Goal: Transaction & Acquisition: Purchase product/service

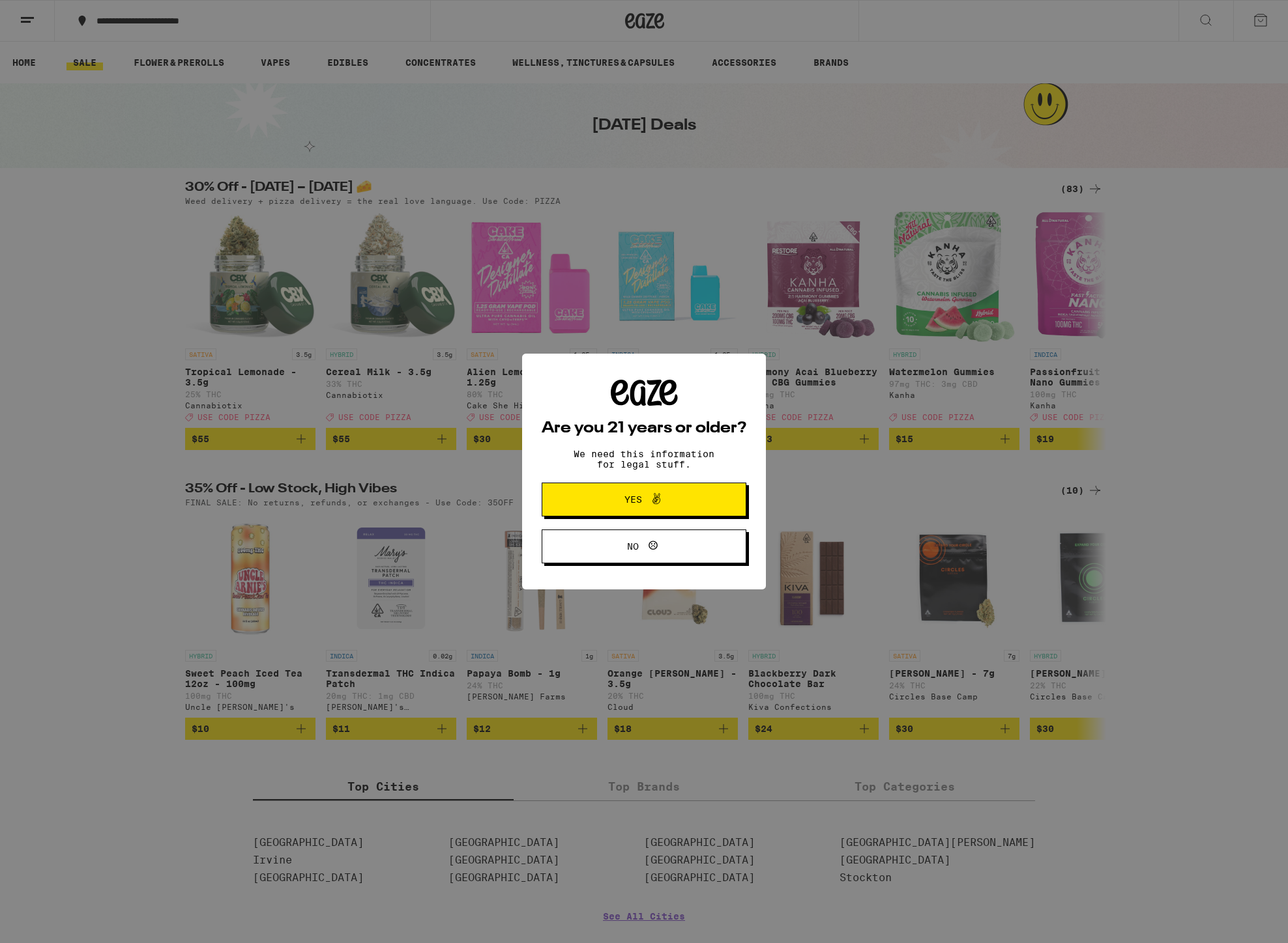
click at [638, 499] on span "Yes" at bounding box center [633, 499] width 18 height 9
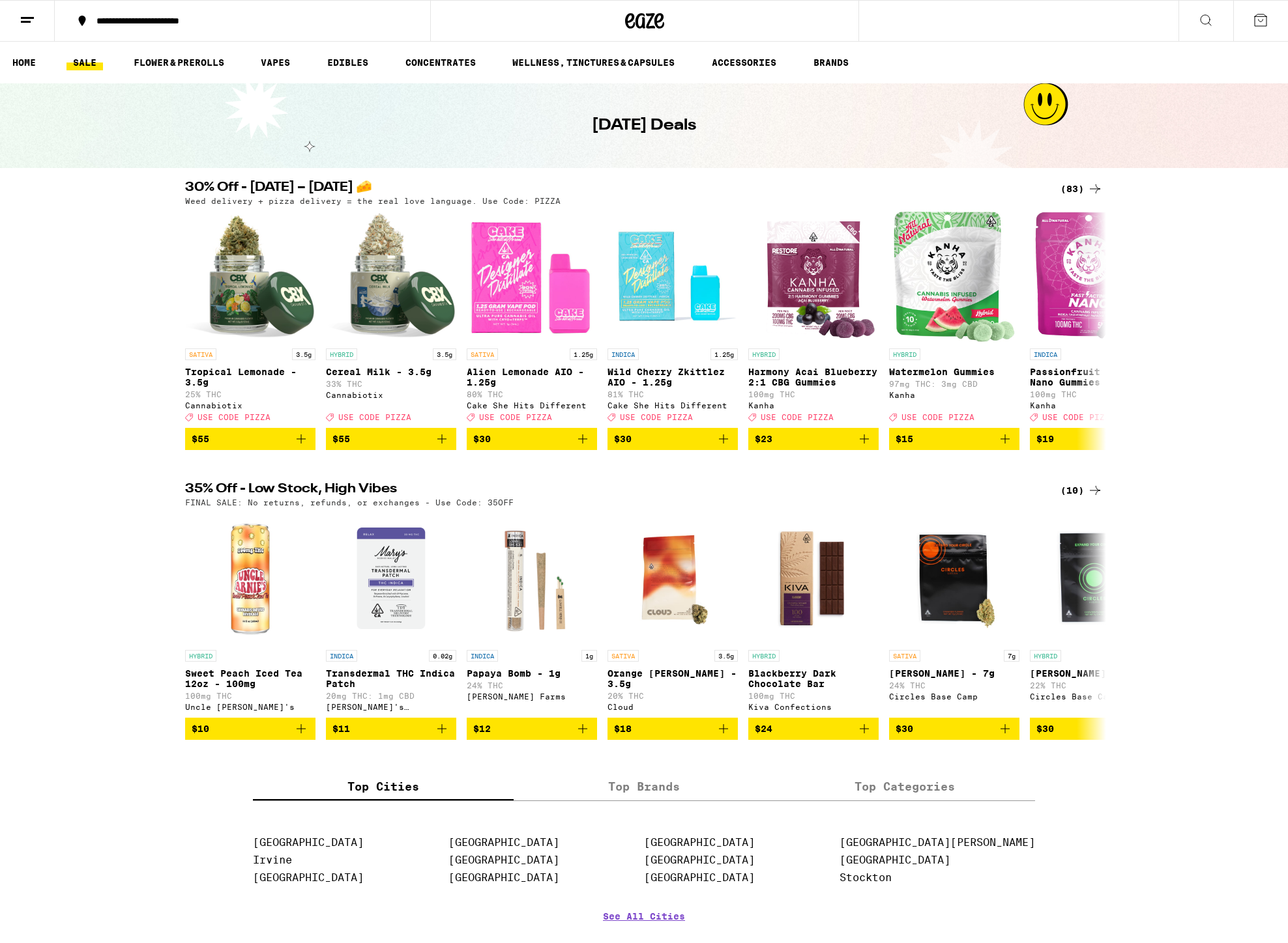
click at [274, 28] on button "**********" at bounding box center [242, 21] width 375 height 39
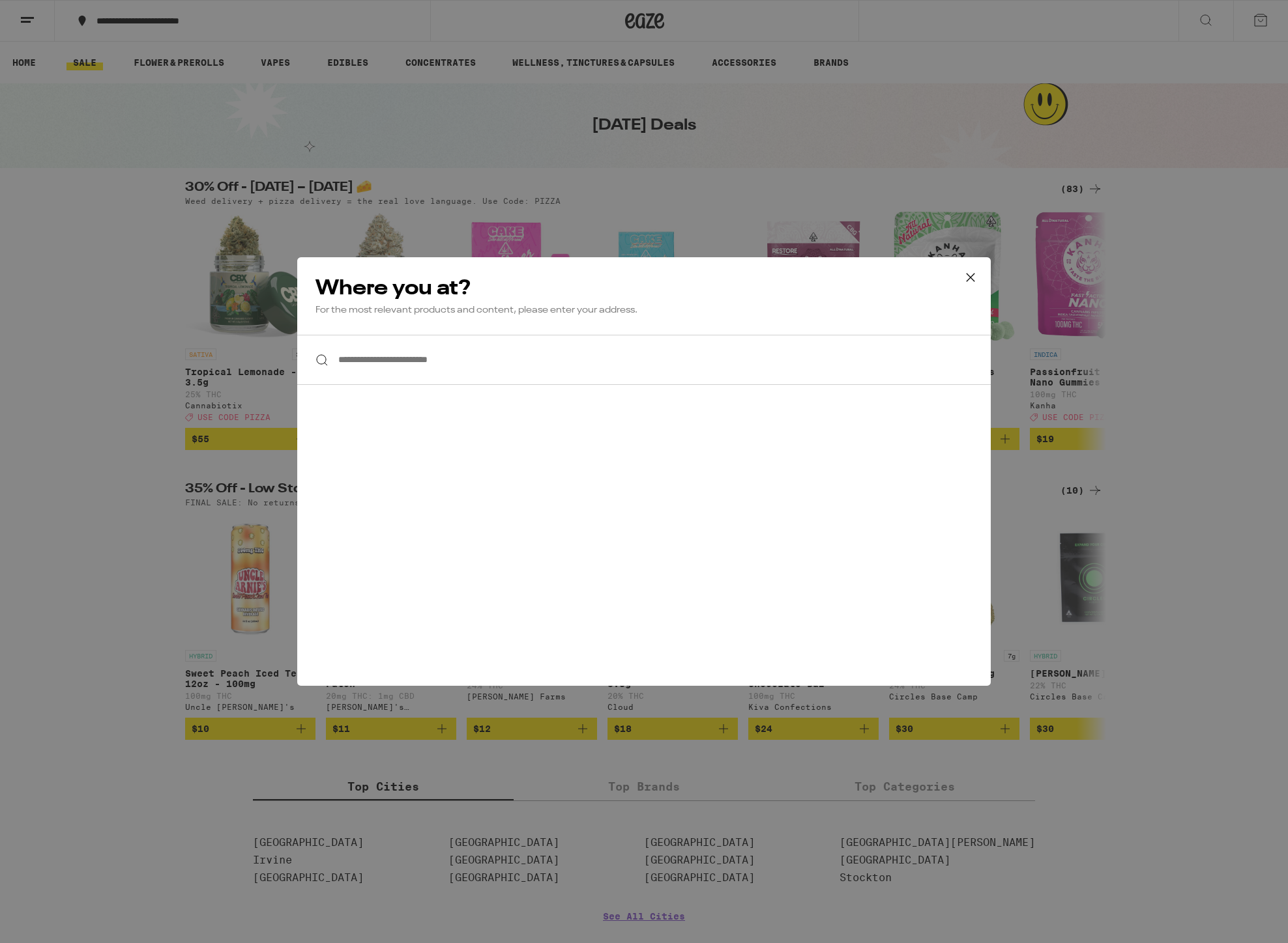
click at [399, 359] on input "**********" at bounding box center [644, 359] width 694 height 50
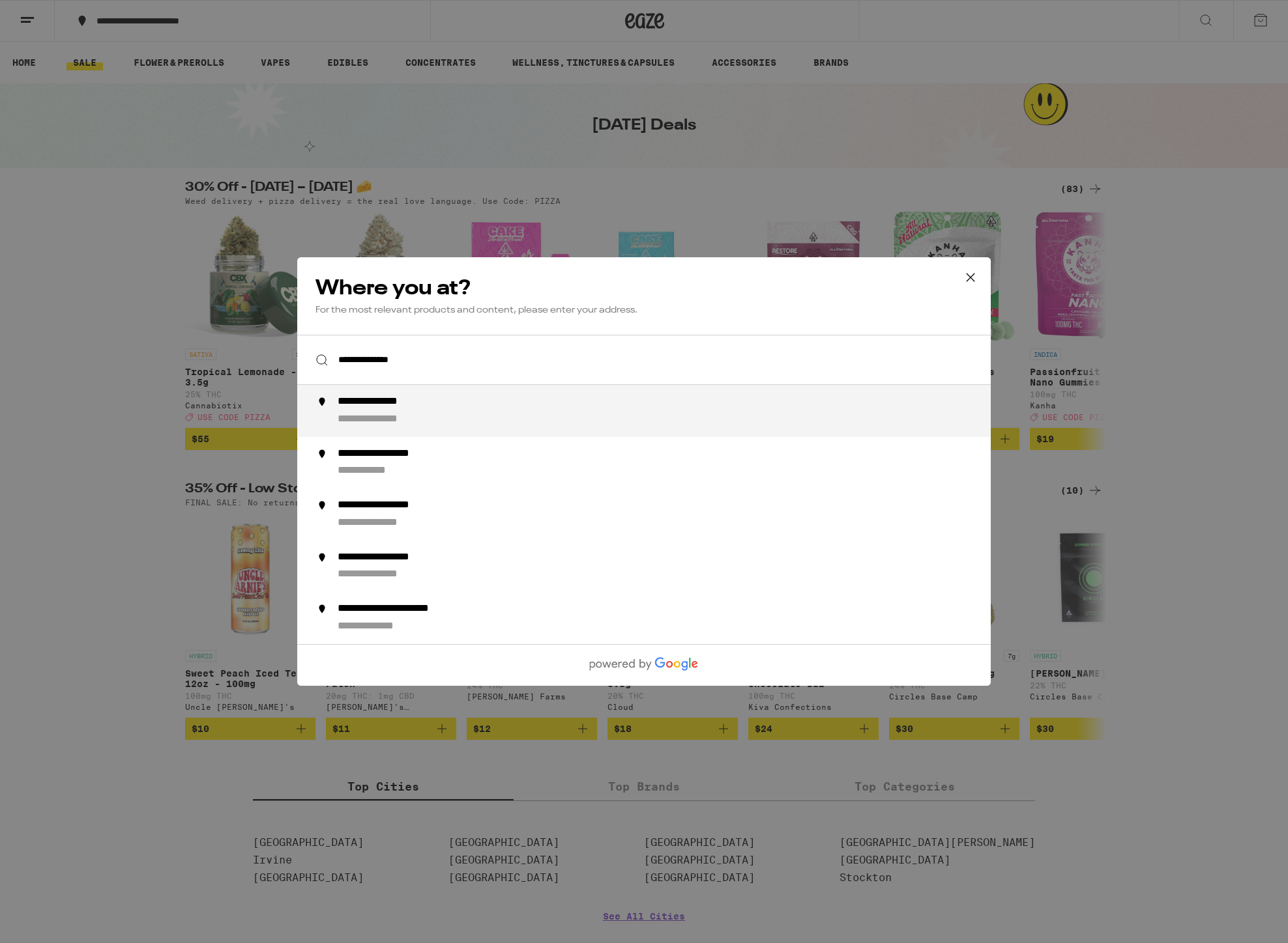
click at [377, 415] on div "**********" at bounding box center [388, 420] width 101 height 13
type input "**********"
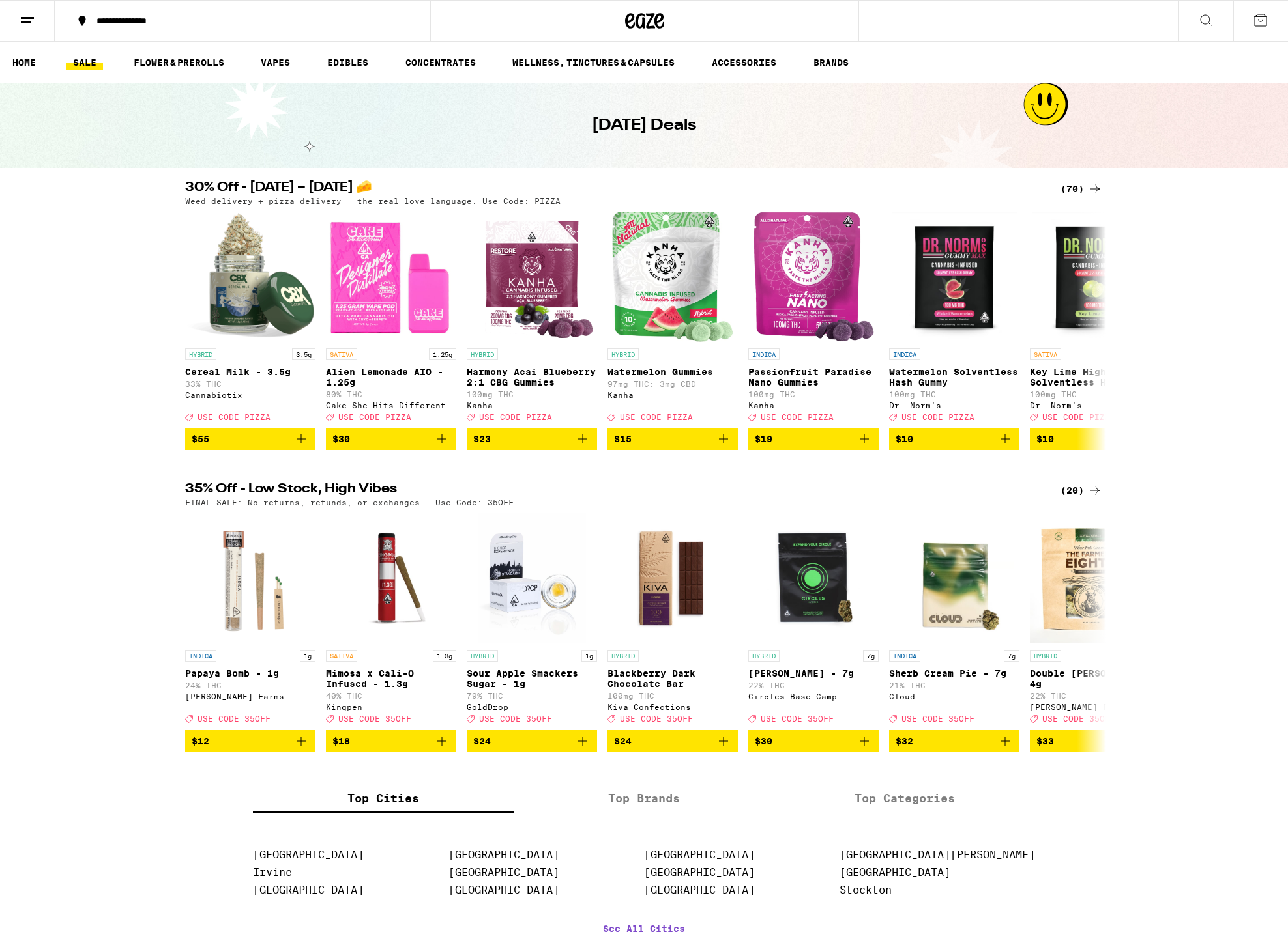
click at [1203, 18] on icon at bounding box center [1205, 20] width 16 height 16
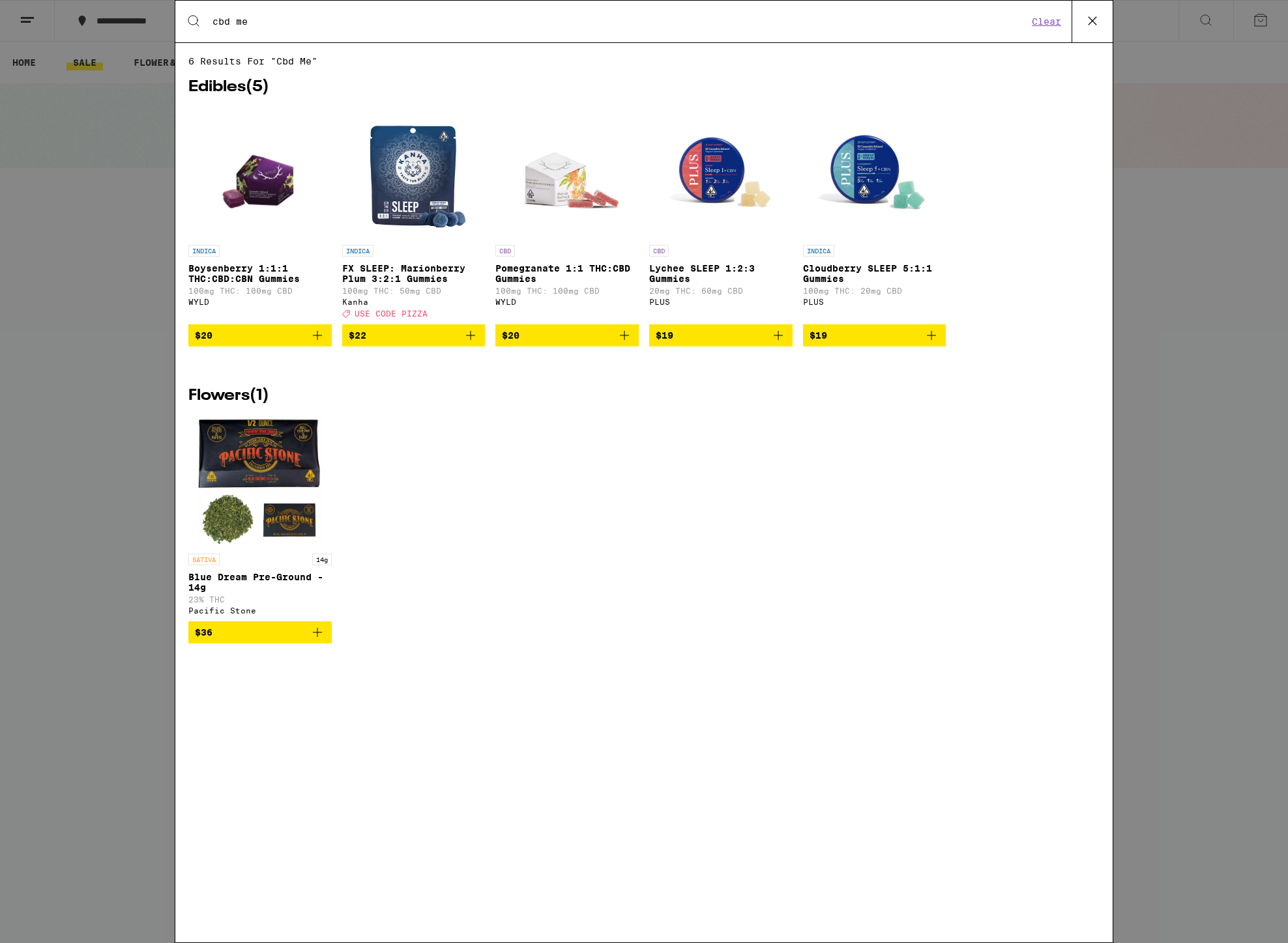
drag, startPoint x: 331, startPoint y: 26, endPoint x: 210, endPoint y: 22, distance: 121.1
click at [210, 22] on div "Search for Products cbd me" at bounding box center [615, 22] width 826 height 12
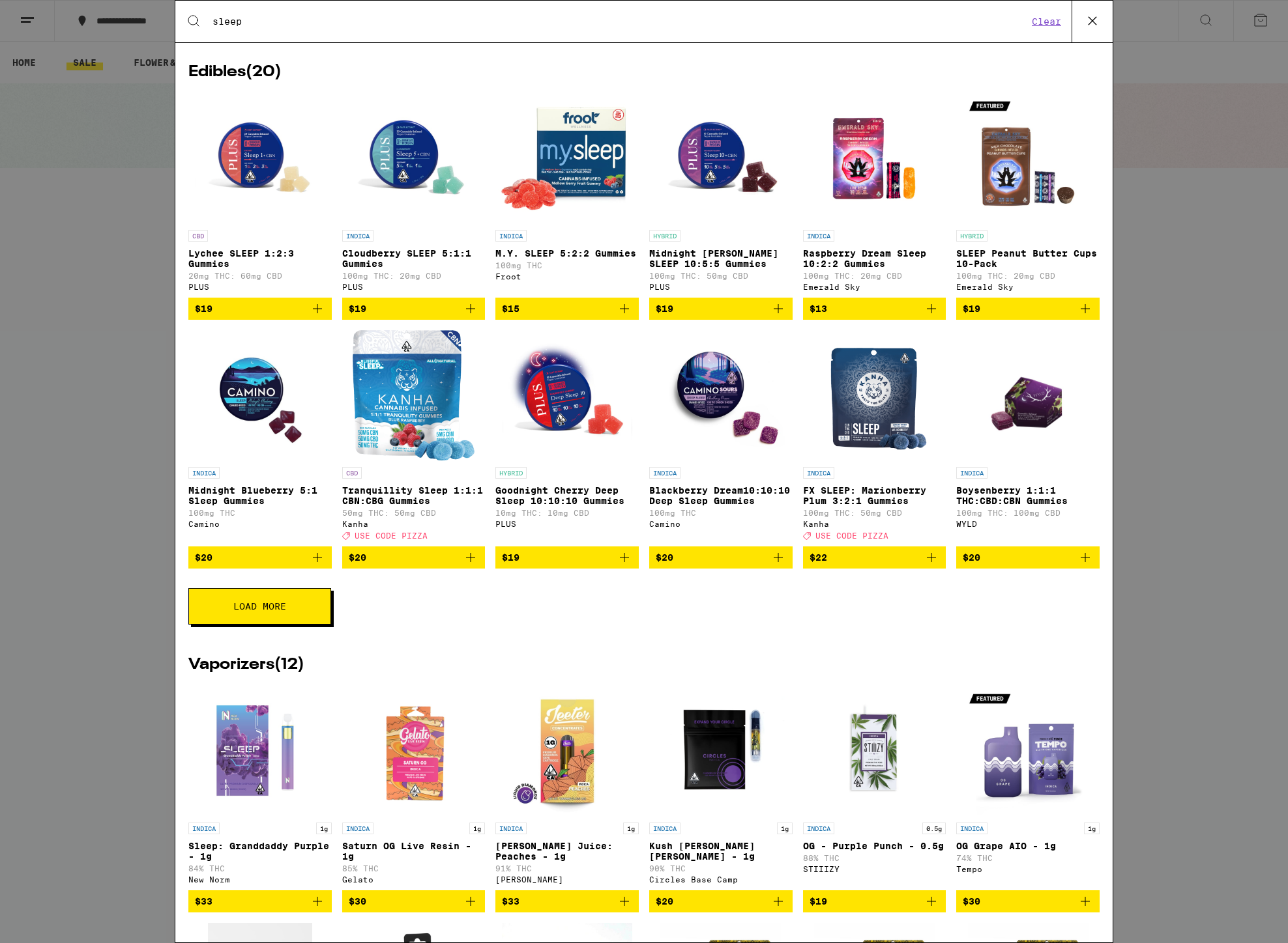
scroll to position [199, 0]
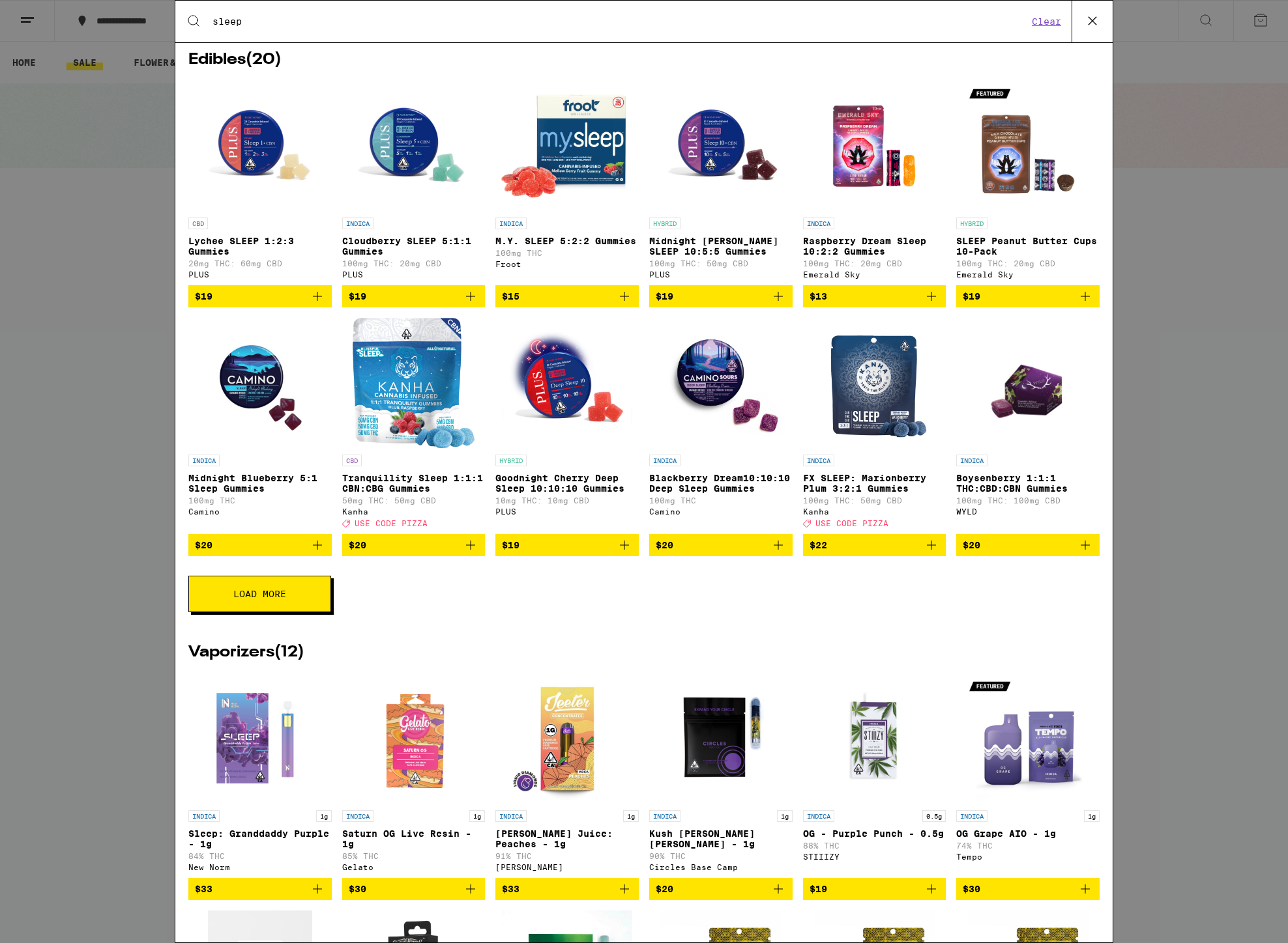
type input "sleep"
click at [259, 599] on span "Load More" at bounding box center [260, 594] width 53 height 9
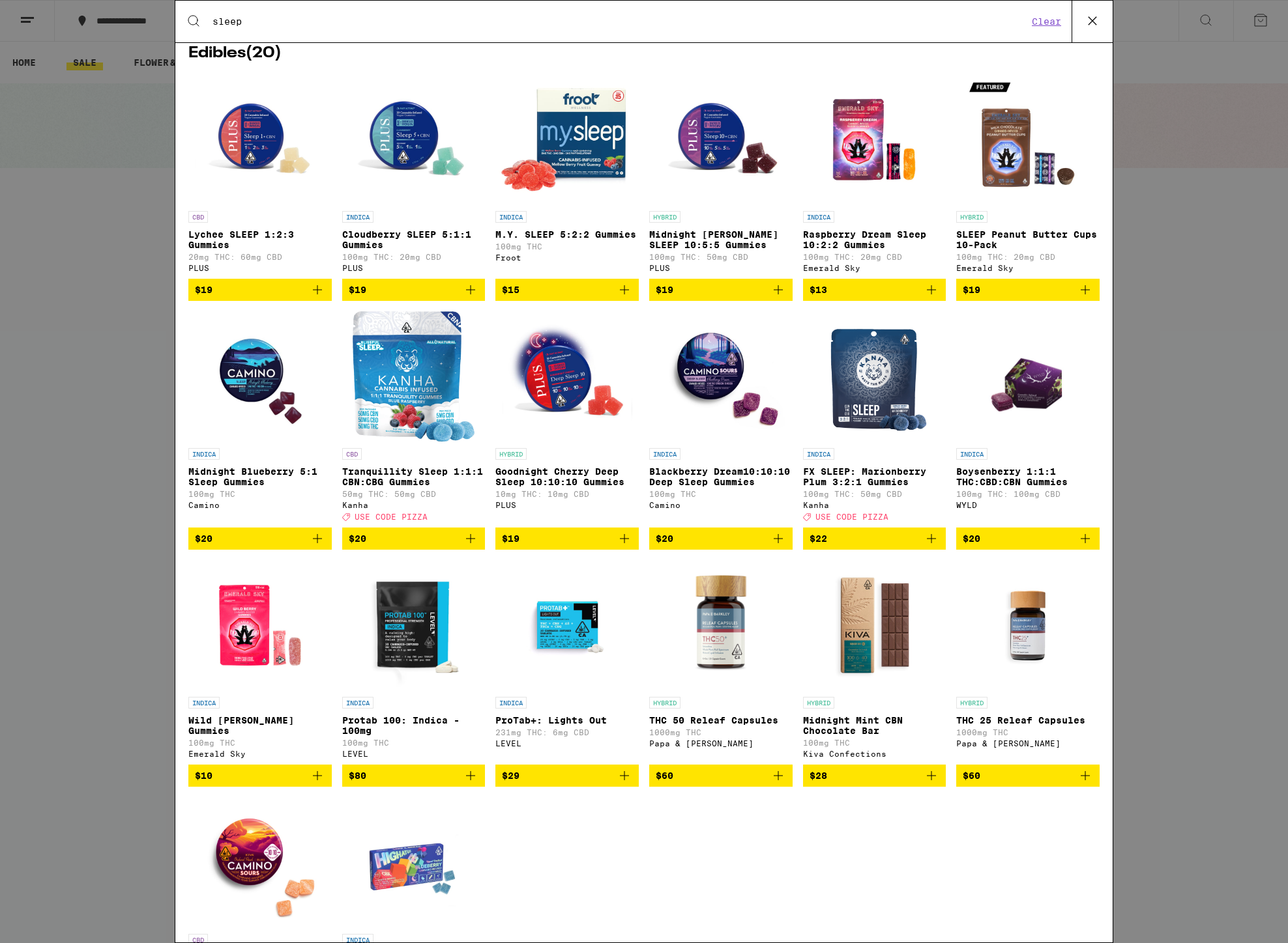
scroll to position [0, 0]
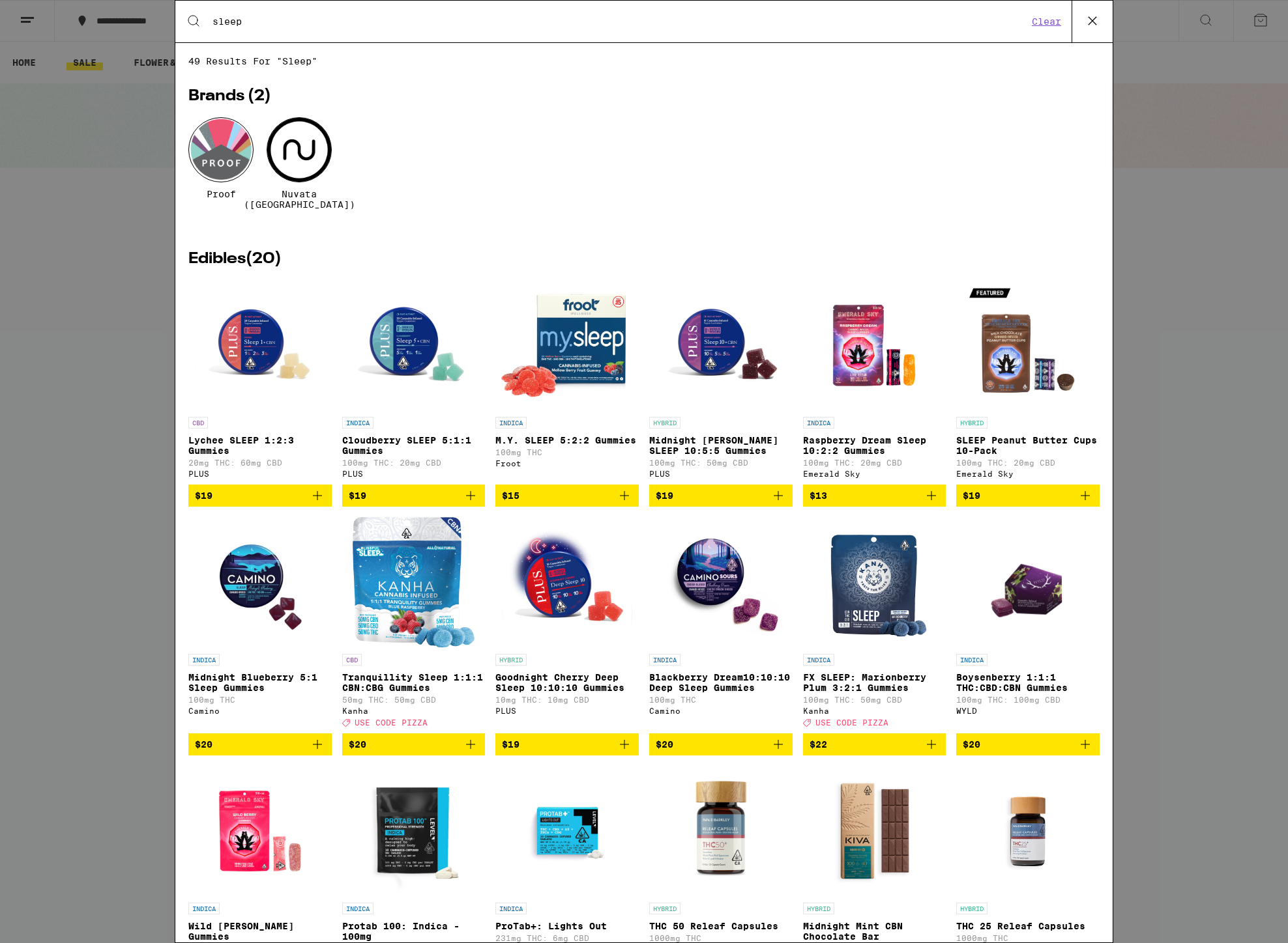
click at [237, 435] on p "Lychee SLEEP 1:2:3 Gummies" at bounding box center [260, 446] width 143 height 21
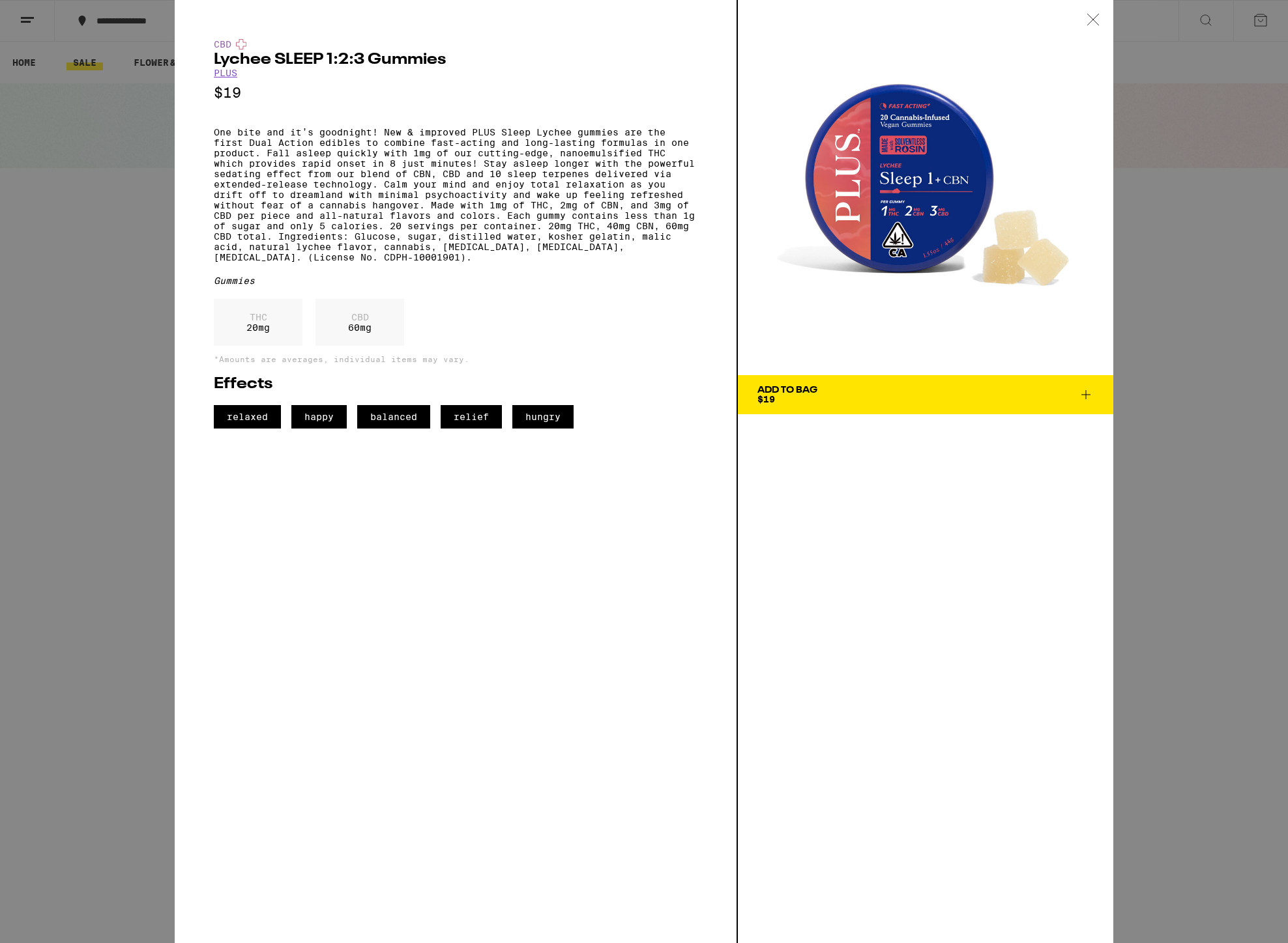
click at [844, 396] on span "Add To Bag $19" at bounding box center [926, 394] width 336 height 18
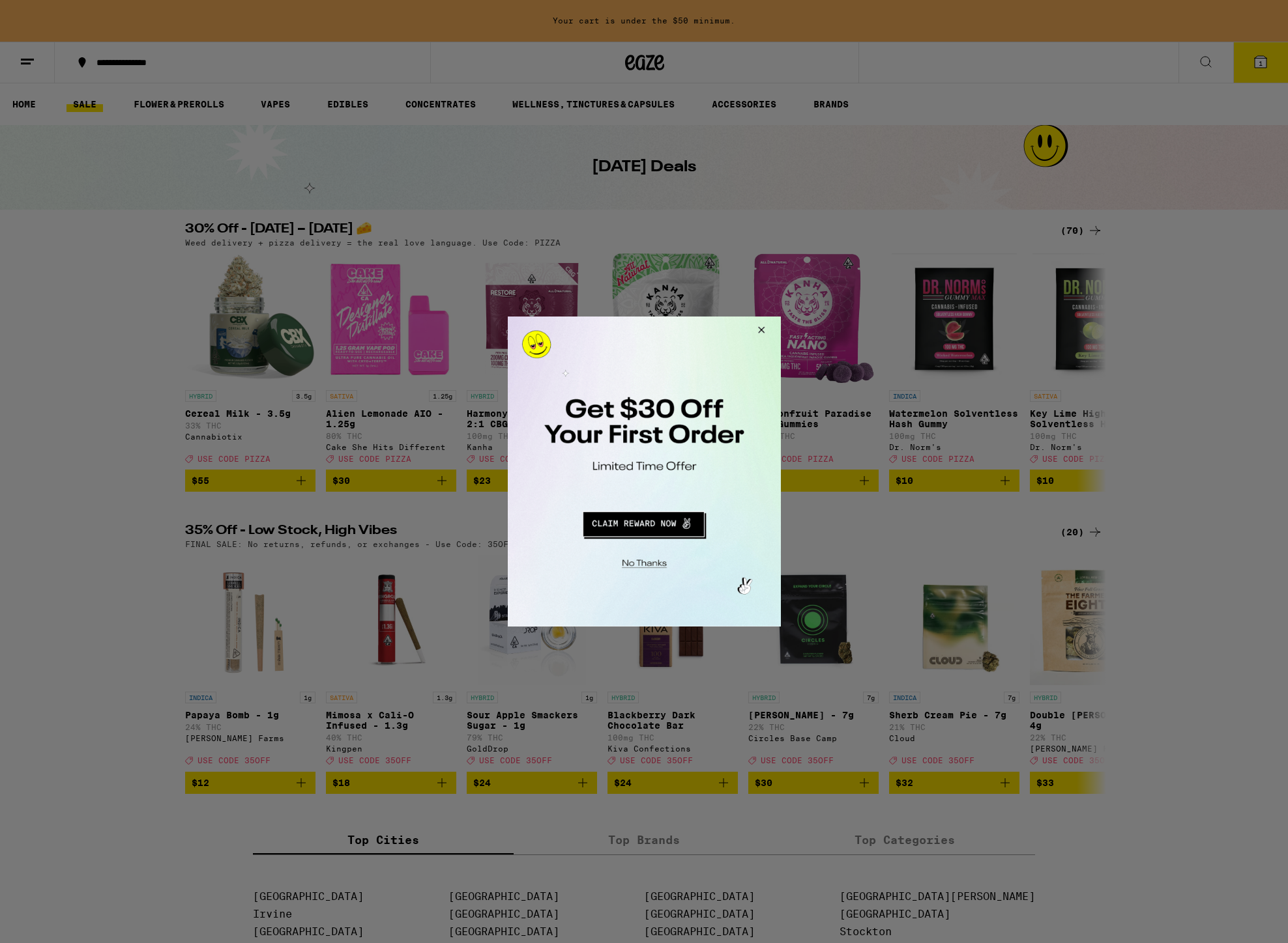
click at [761, 326] on button "Close Modal" at bounding box center [758, 332] width 35 height 31
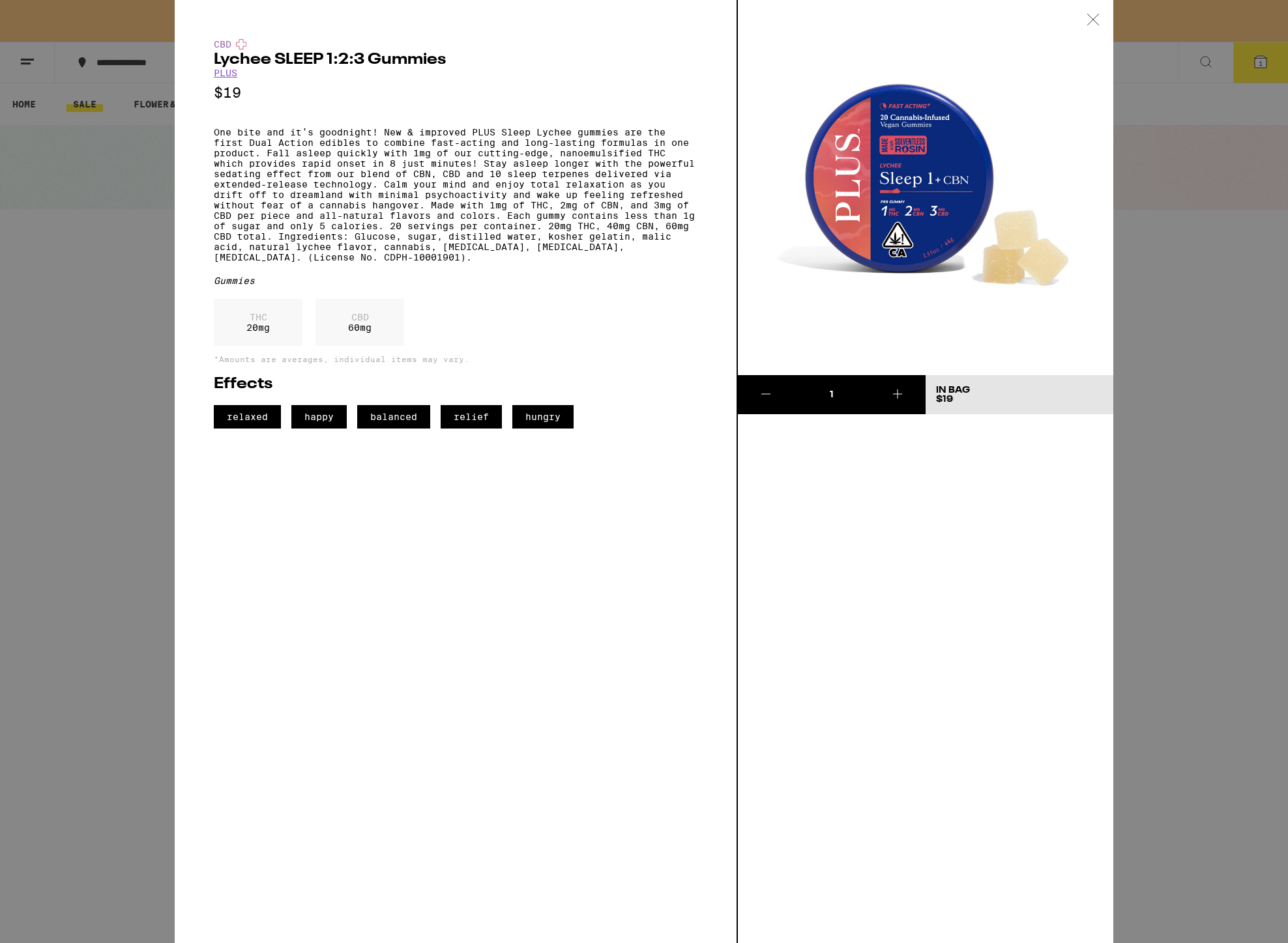
click at [770, 568] on div "1 In Bag $19" at bounding box center [925, 471] width 375 height 943
click at [1098, 15] on icon at bounding box center [1093, 19] width 11 height 11
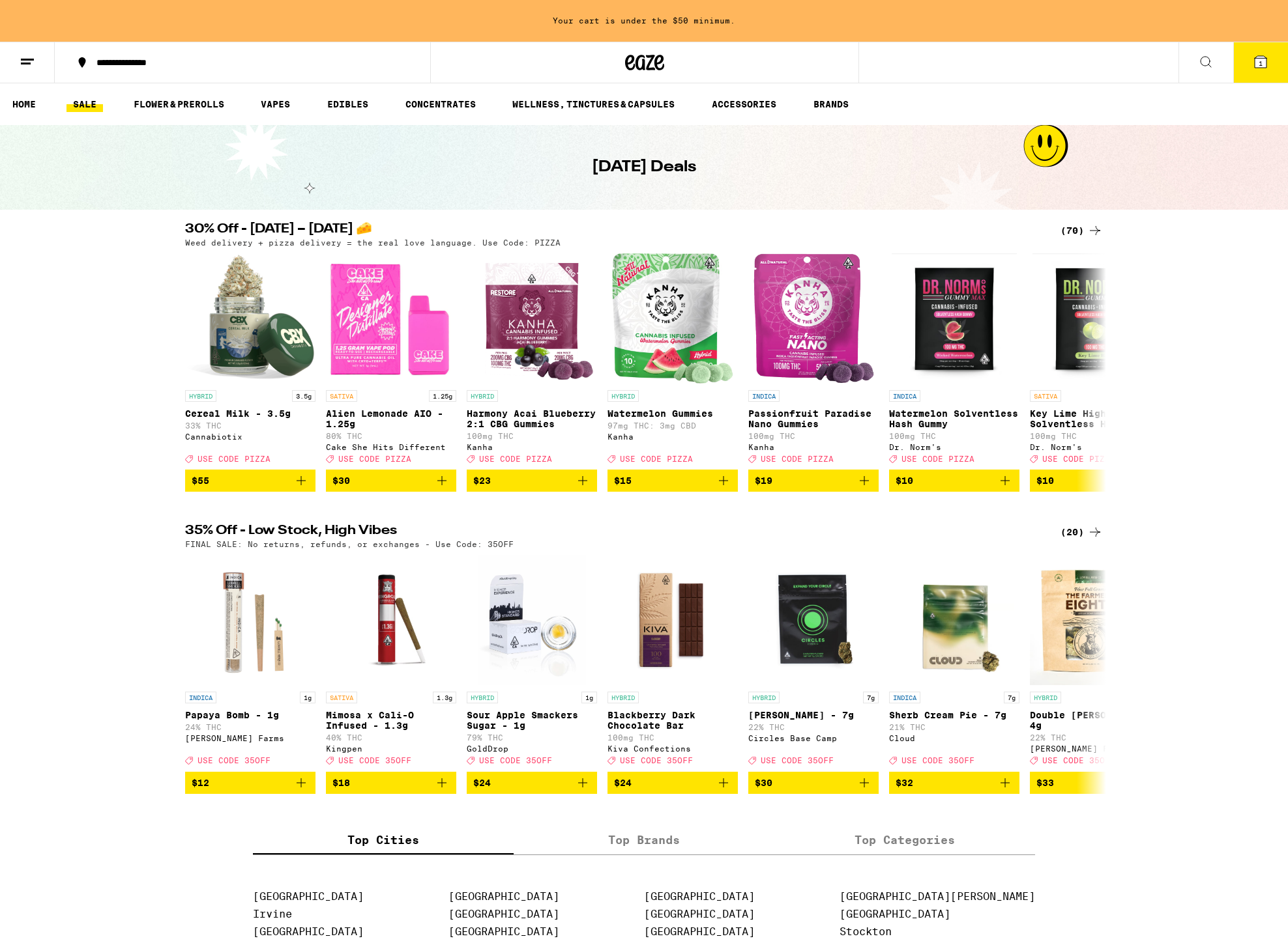
click at [1057, 49] on div "**********" at bounding box center [644, 63] width 1288 height 42
click at [1054, 53] on div "**********" at bounding box center [644, 63] width 1288 height 42
click at [1209, 62] on icon at bounding box center [1205, 62] width 16 height 16
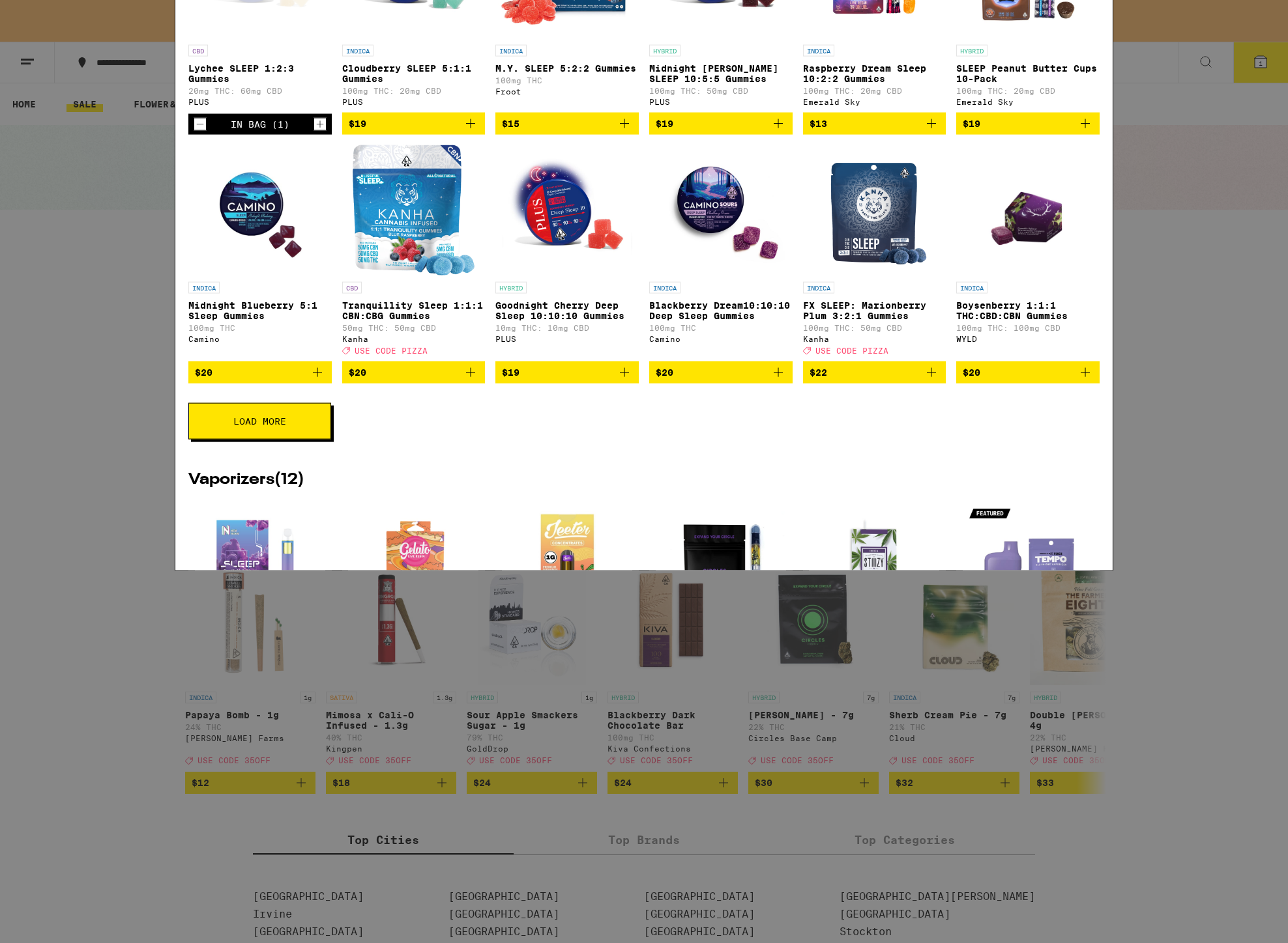
click at [585, 335] on img "Open page for M.Y. SLEEP 5:2:2 Gummies from Froot" at bounding box center [567, 345] width 138 height 130
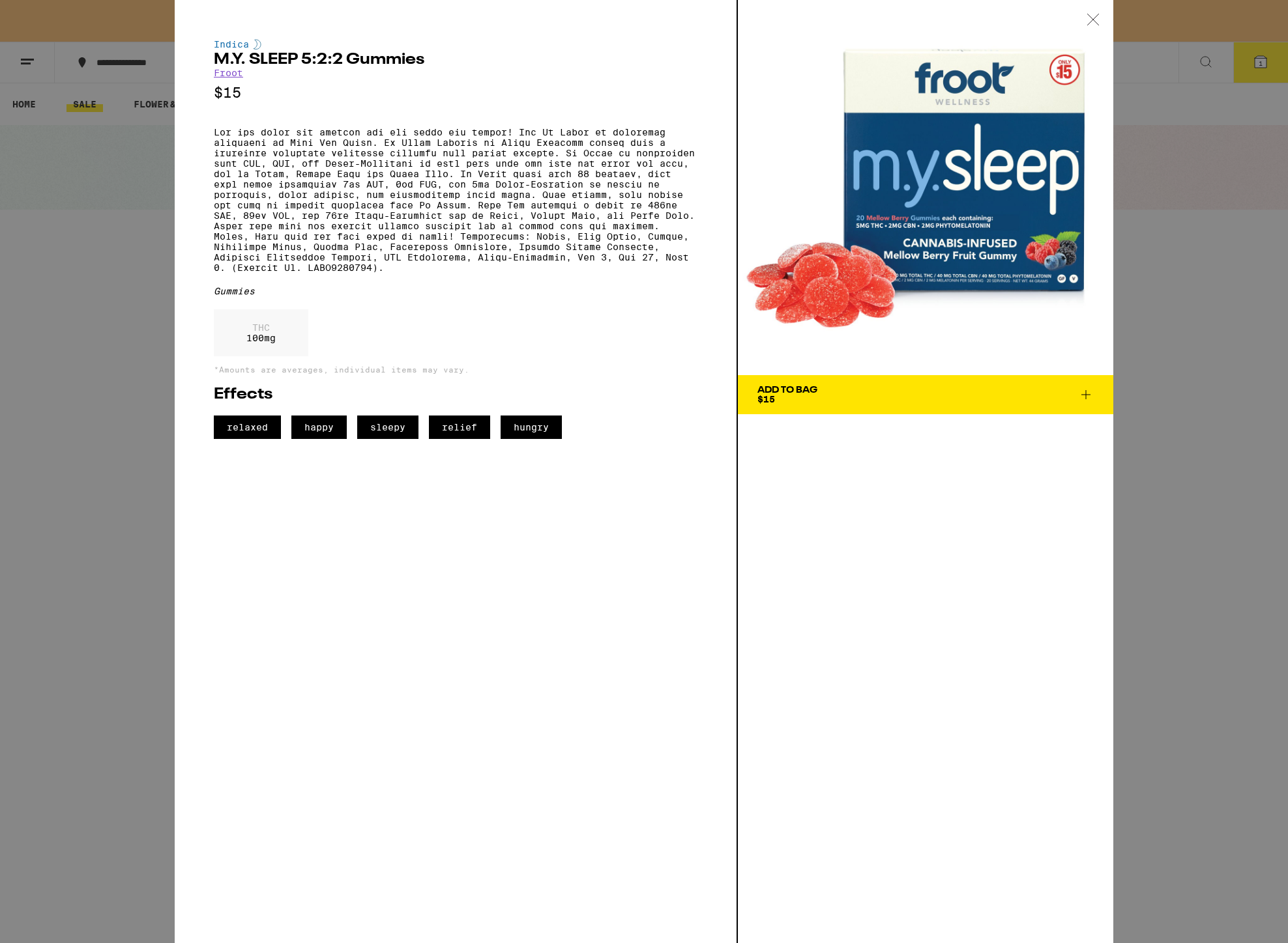
click at [833, 394] on span "Add To Bag $15" at bounding box center [926, 394] width 336 height 18
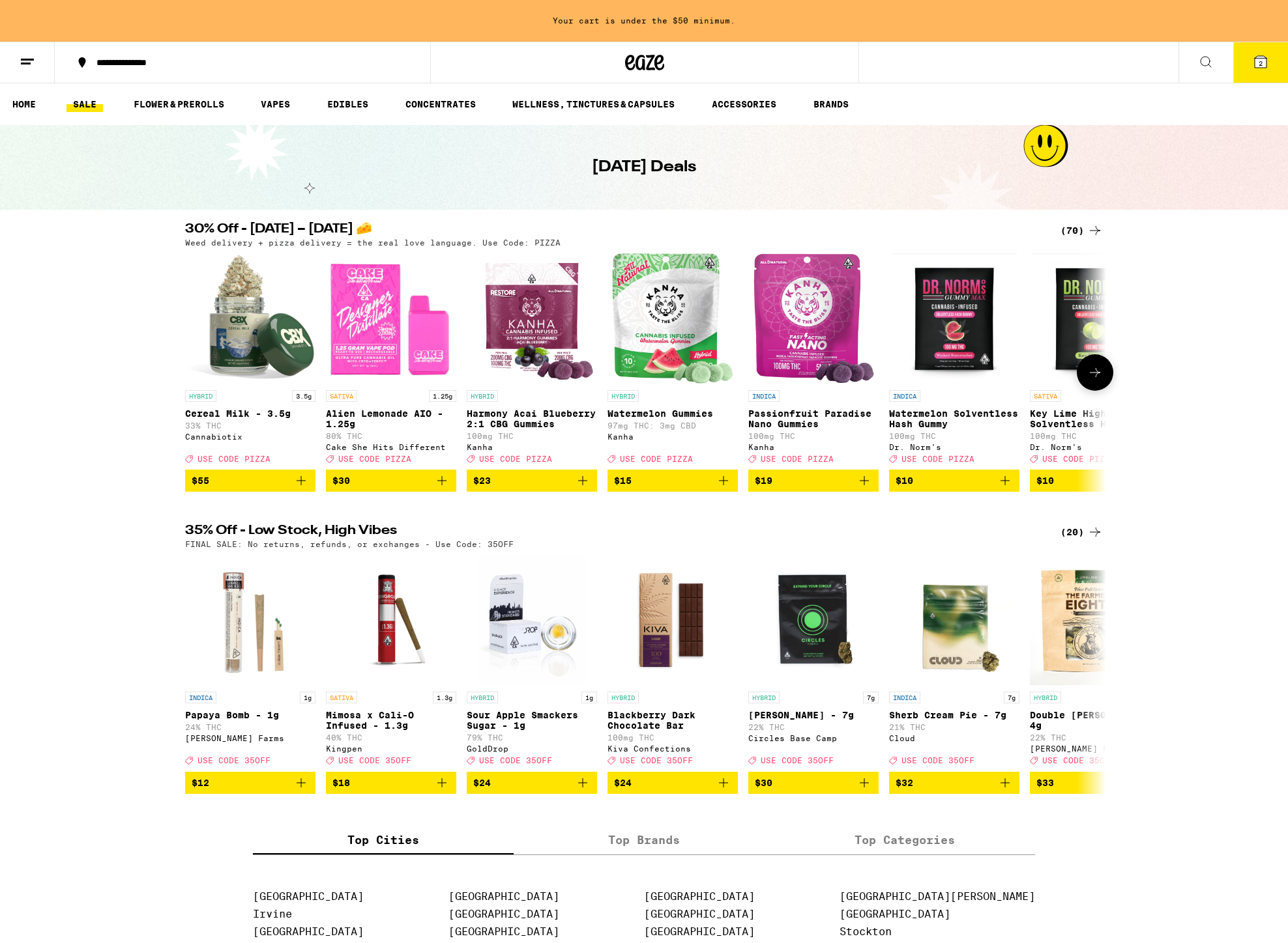
click at [515, 309] on img "Open page for Harmony Acai Blueberry 2:1 CBG Gummies from Kanha" at bounding box center [531, 318] width 127 height 130
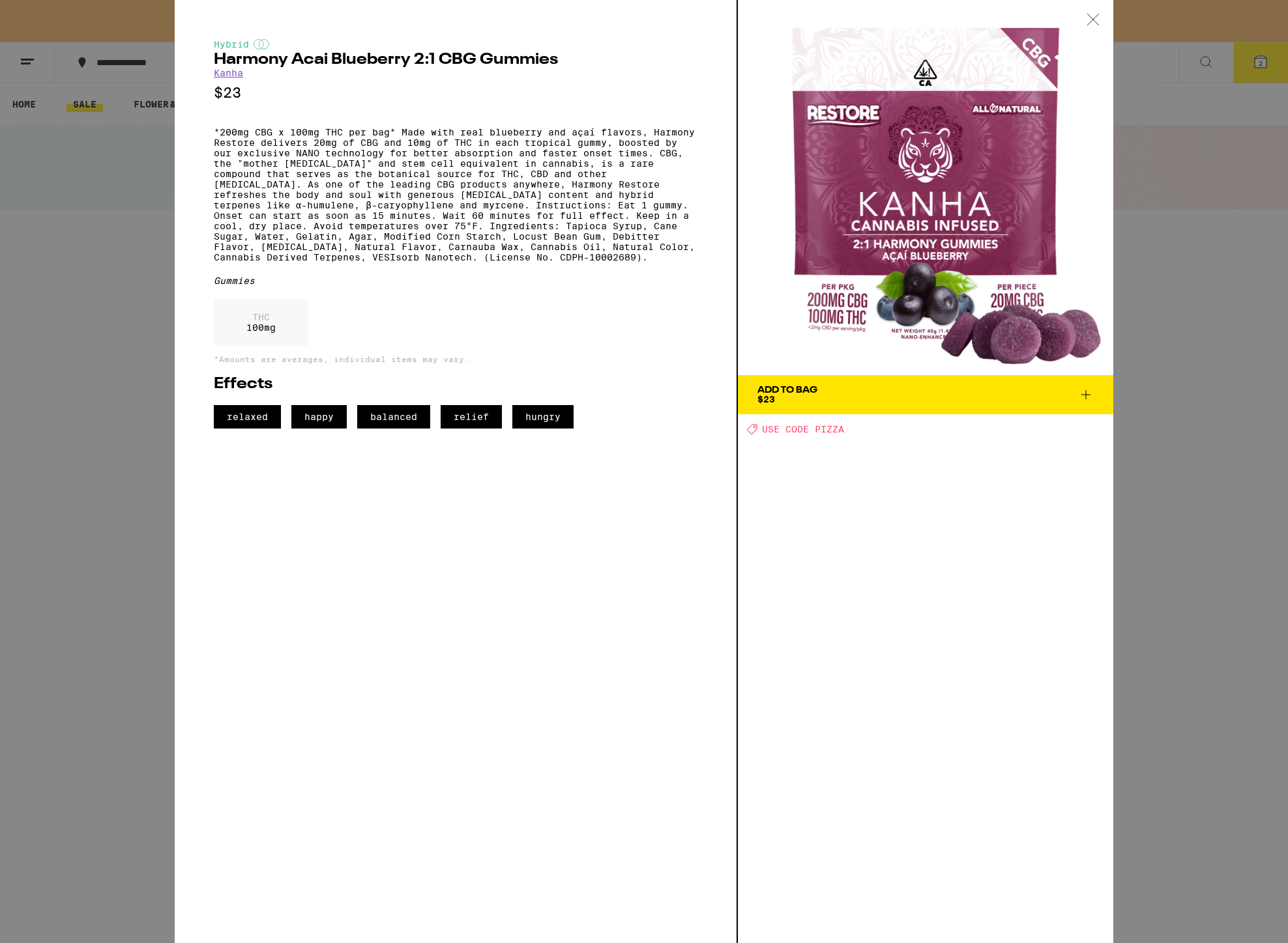
click at [795, 391] on div "Add To Bag" at bounding box center [788, 390] width 60 height 9
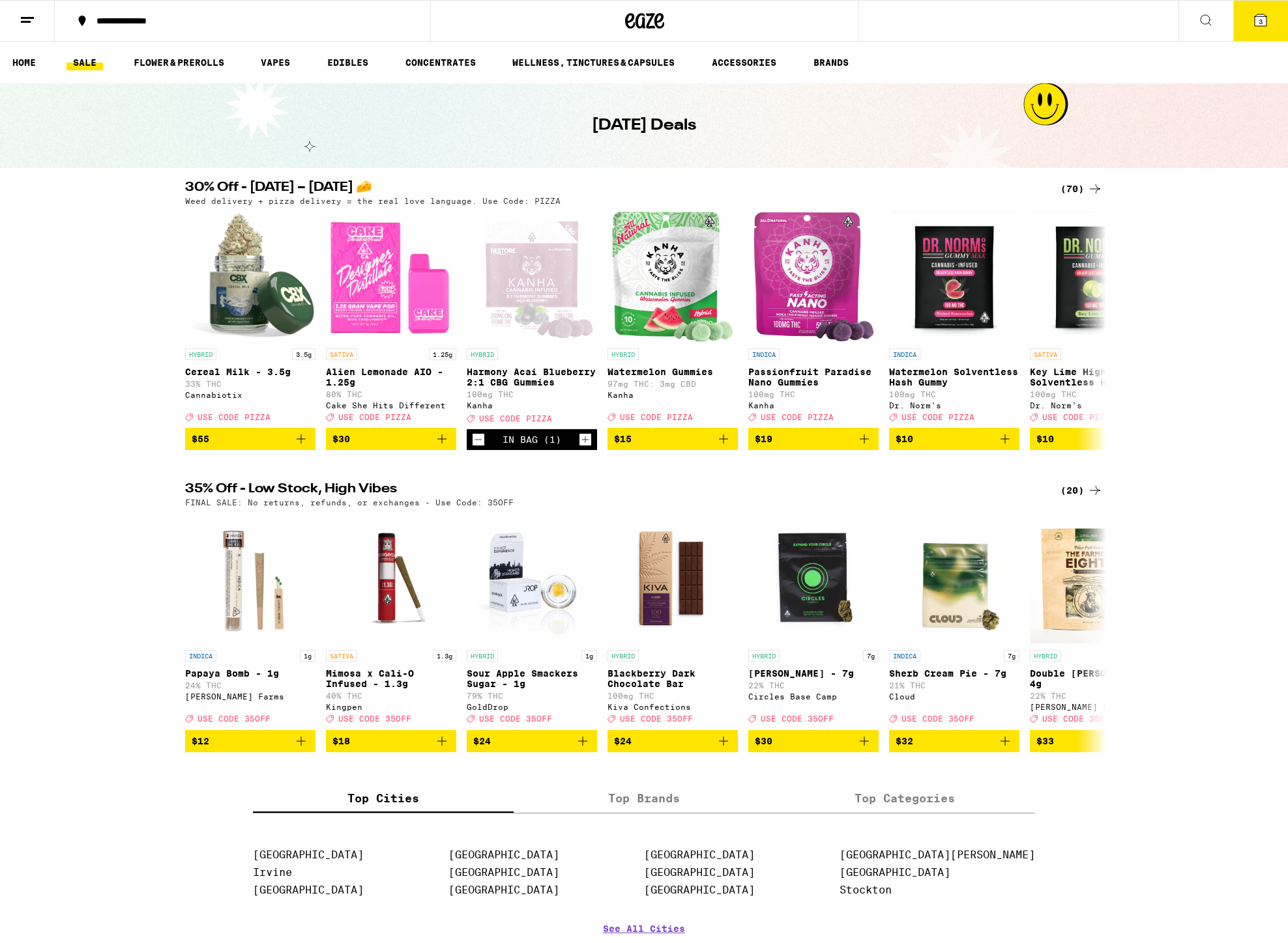
click at [1257, 19] on icon at bounding box center [1260, 20] width 12 height 12
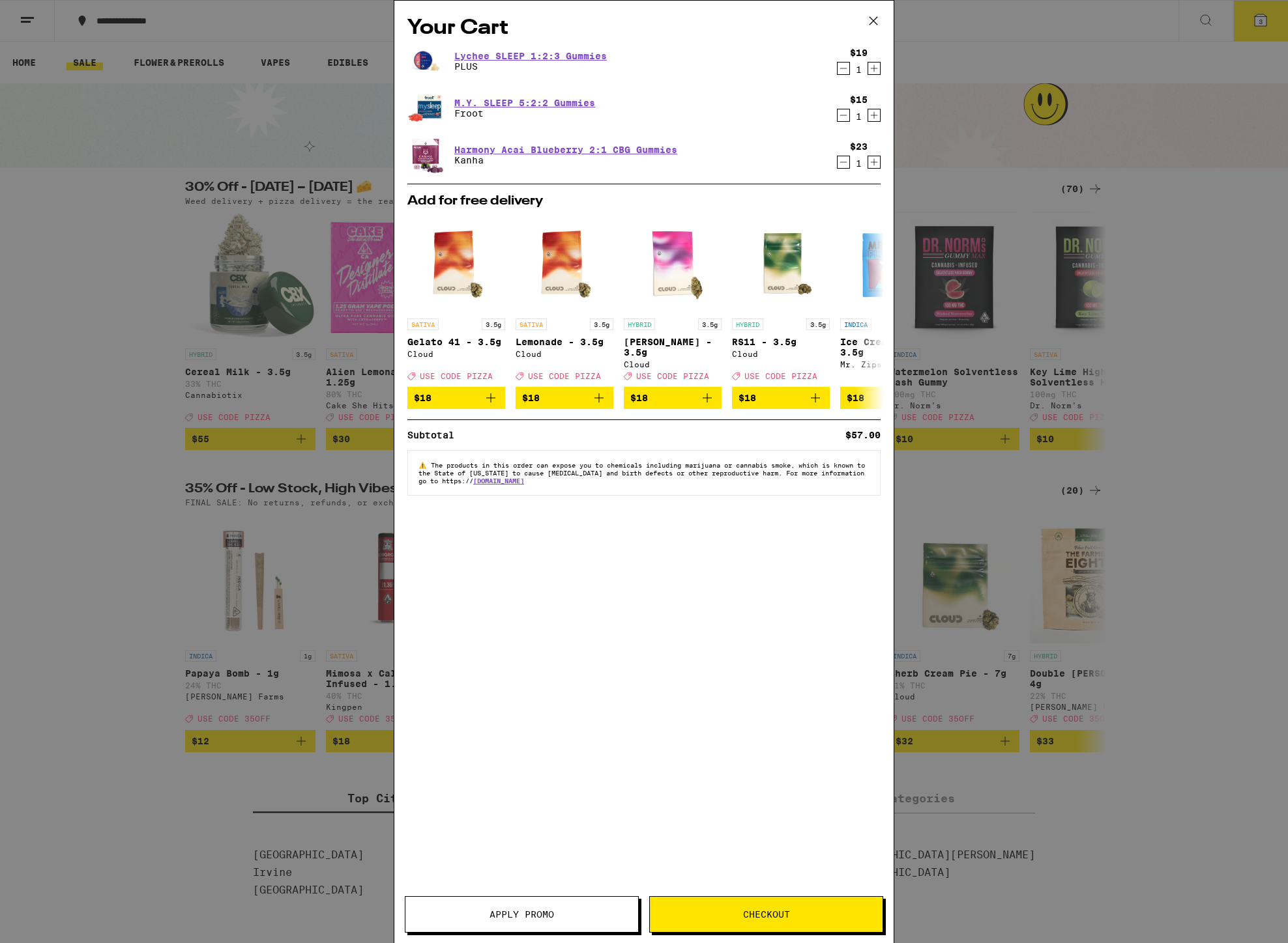
click at [587, 912] on span "Apply Promo" at bounding box center [522, 915] width 233 height 9
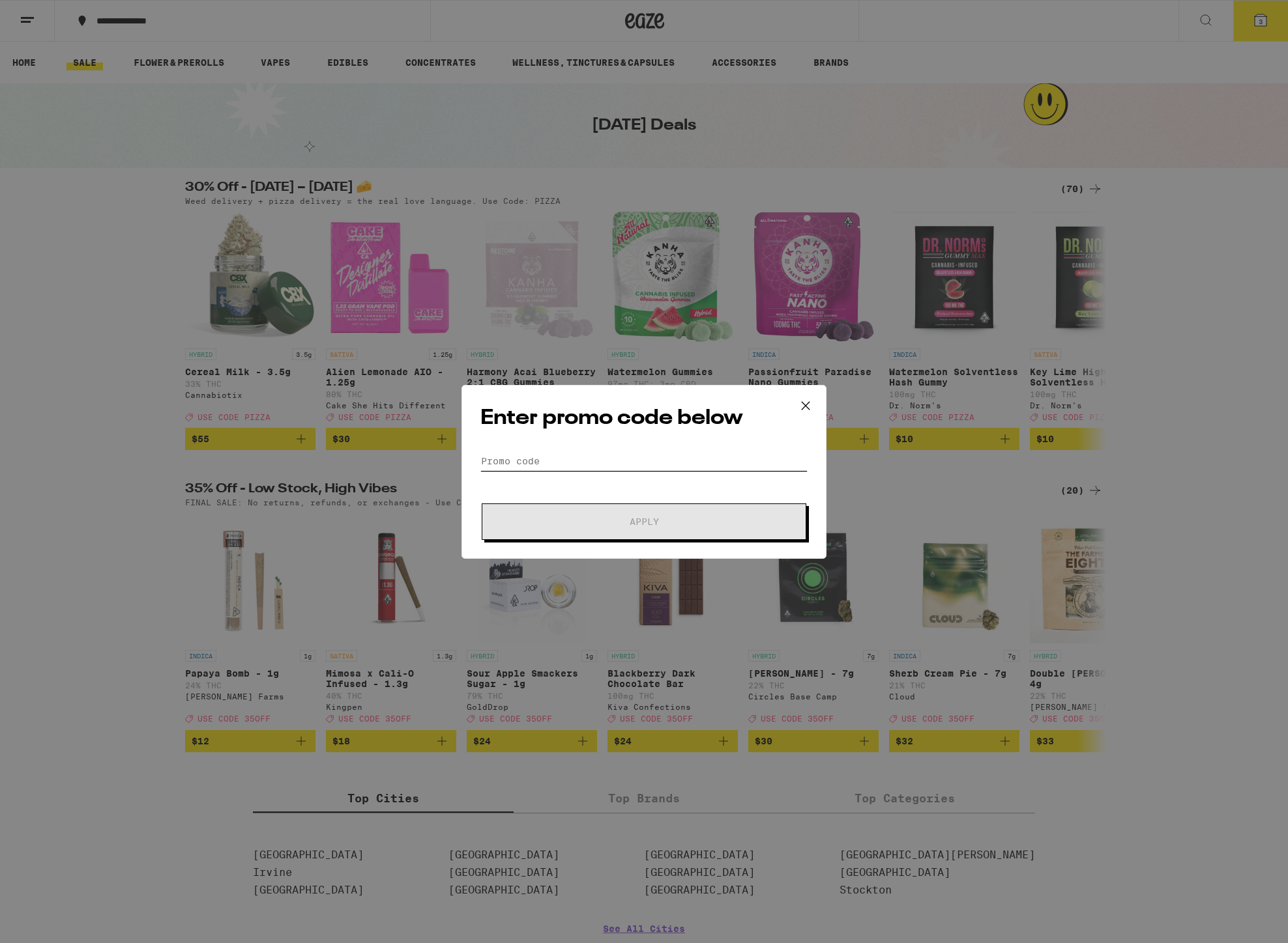
click at [541, 464] on input "Promo Code" at bounding box center [644, 461] width 327 height 19
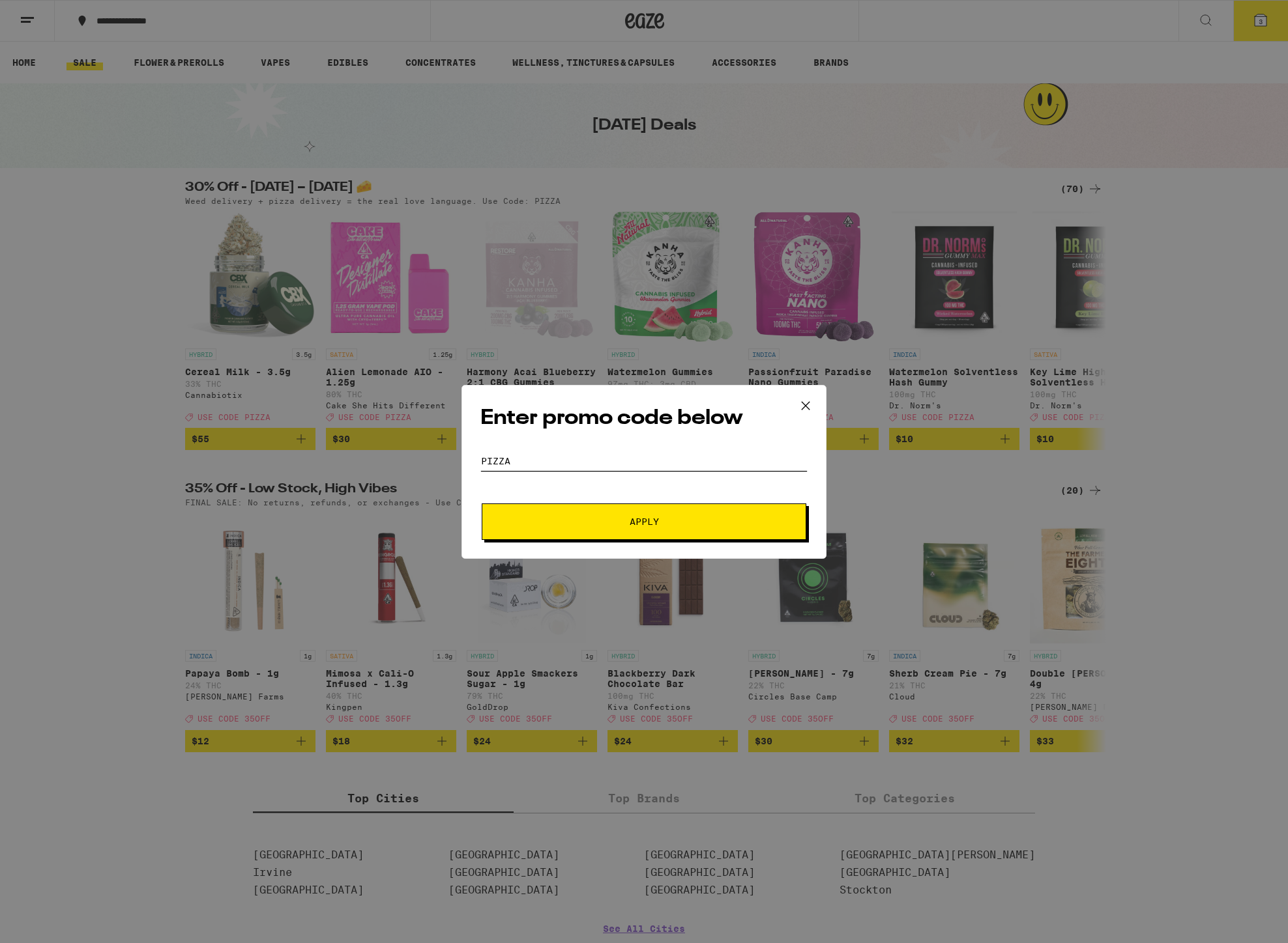
type input "pizza"
click at [636, 520] on span "Apply" at bounding box center [644, 522] width 29 height 9
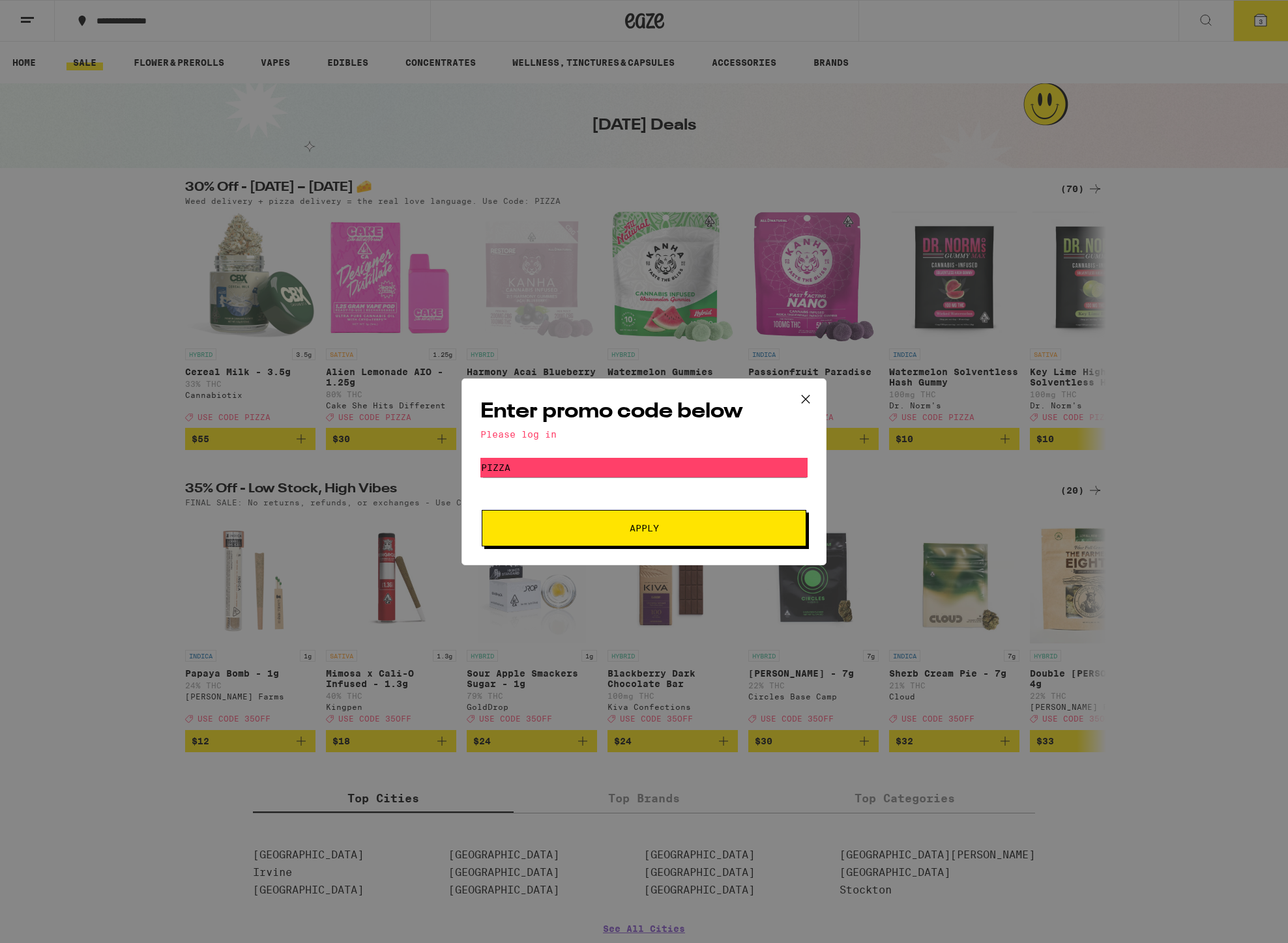
click at [644, 530] on span "Apply" at bounding box center [644, 529] width 29 height 9
click at [548, 435] on div "Please log in" at bounding box center [644, 435] width 327 height 10
click at [808, 400] on icon at bounding box center [805, 400] width 19 height 19
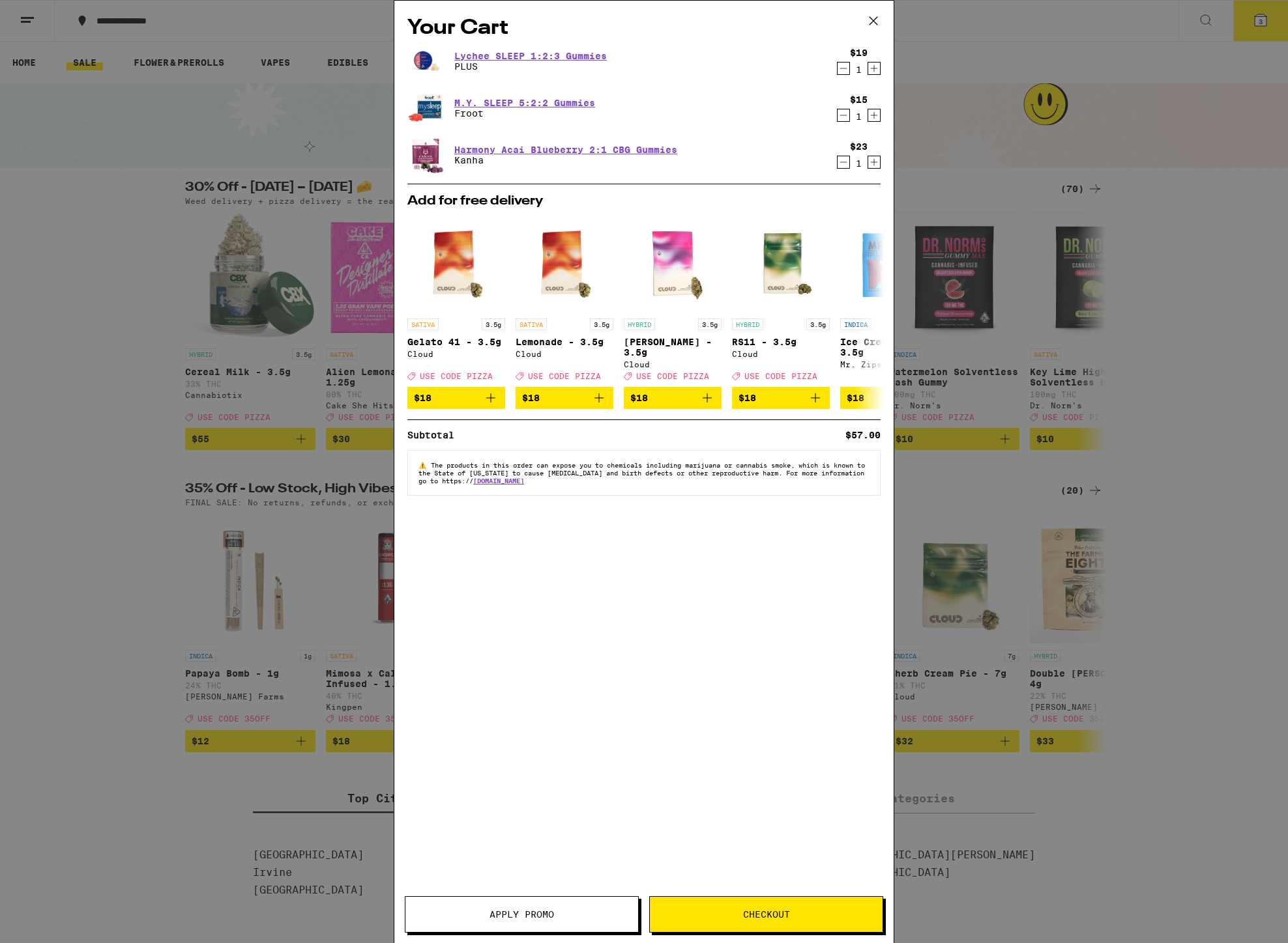
click at [873, 18] on icon at bounding box center [873, 21] width 19 height 19
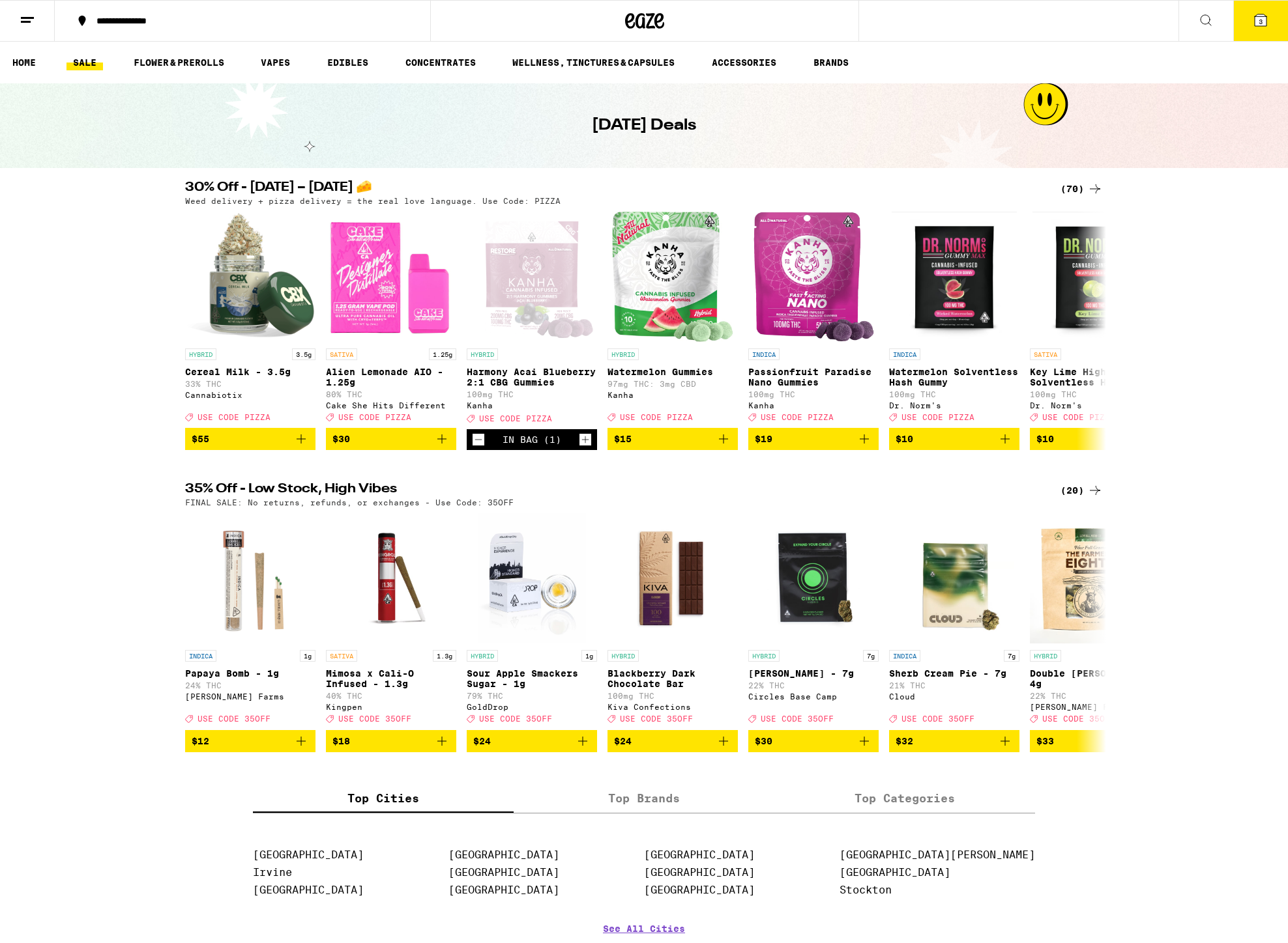
click at [1263, 19] on span "3" at bounding box center [1260, 22] width 4 height 7
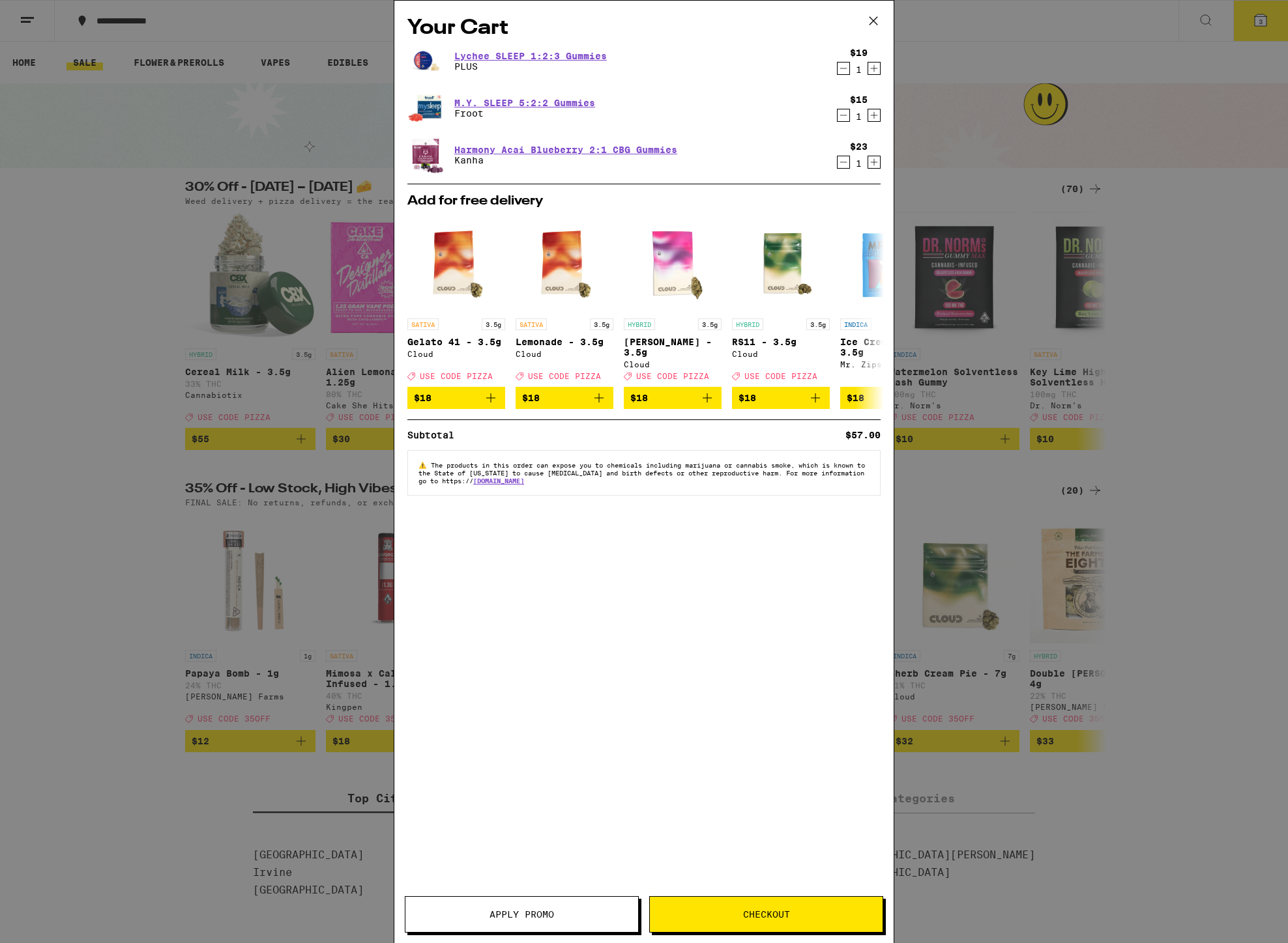
click at [569, 918] on span "Apply Promo" at bounding box center [522, 915] width 233 height 9
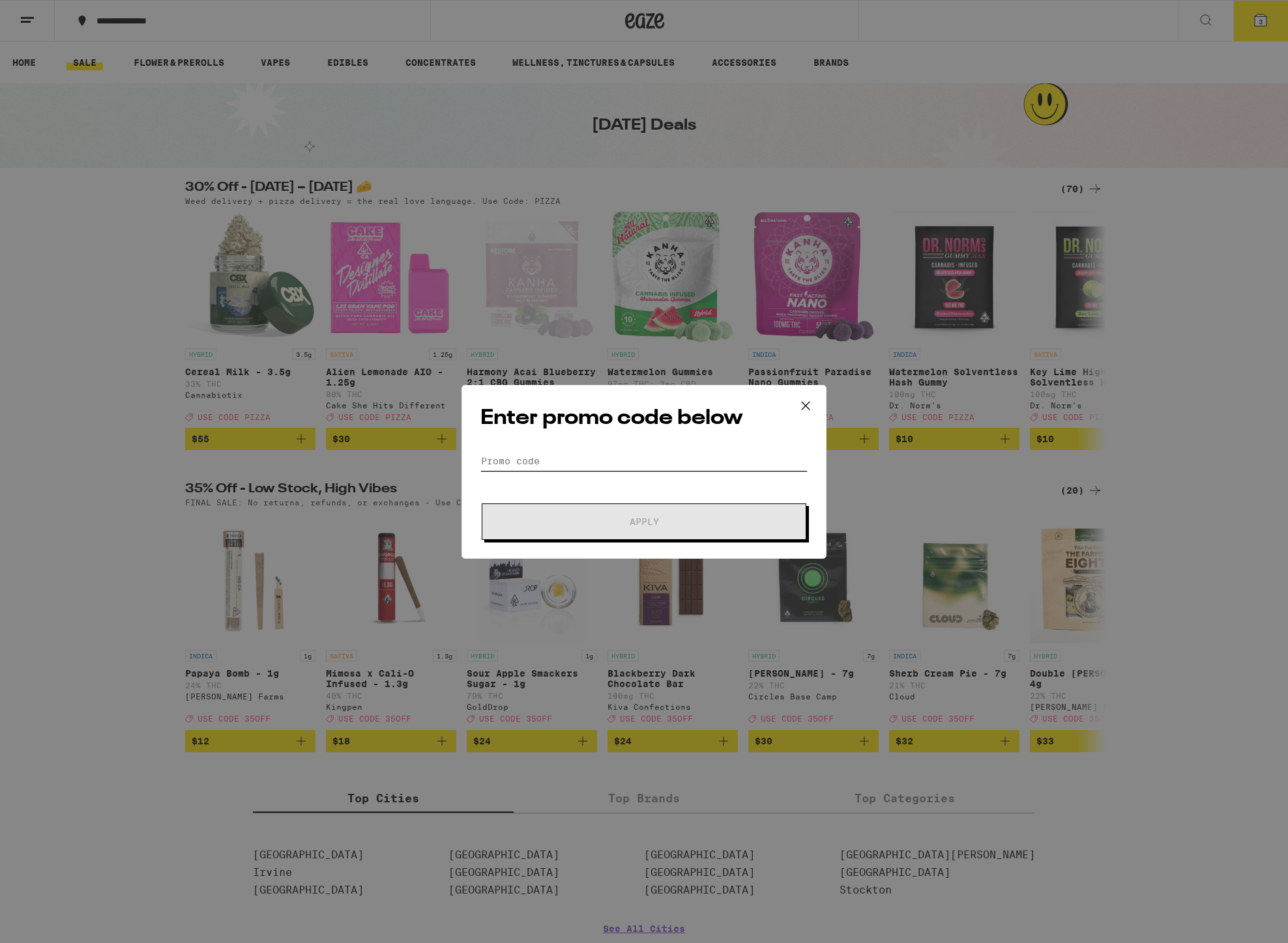
click at [527, 463] on input "Promo Code" at bounding box center [644, 461] width 327 height 19
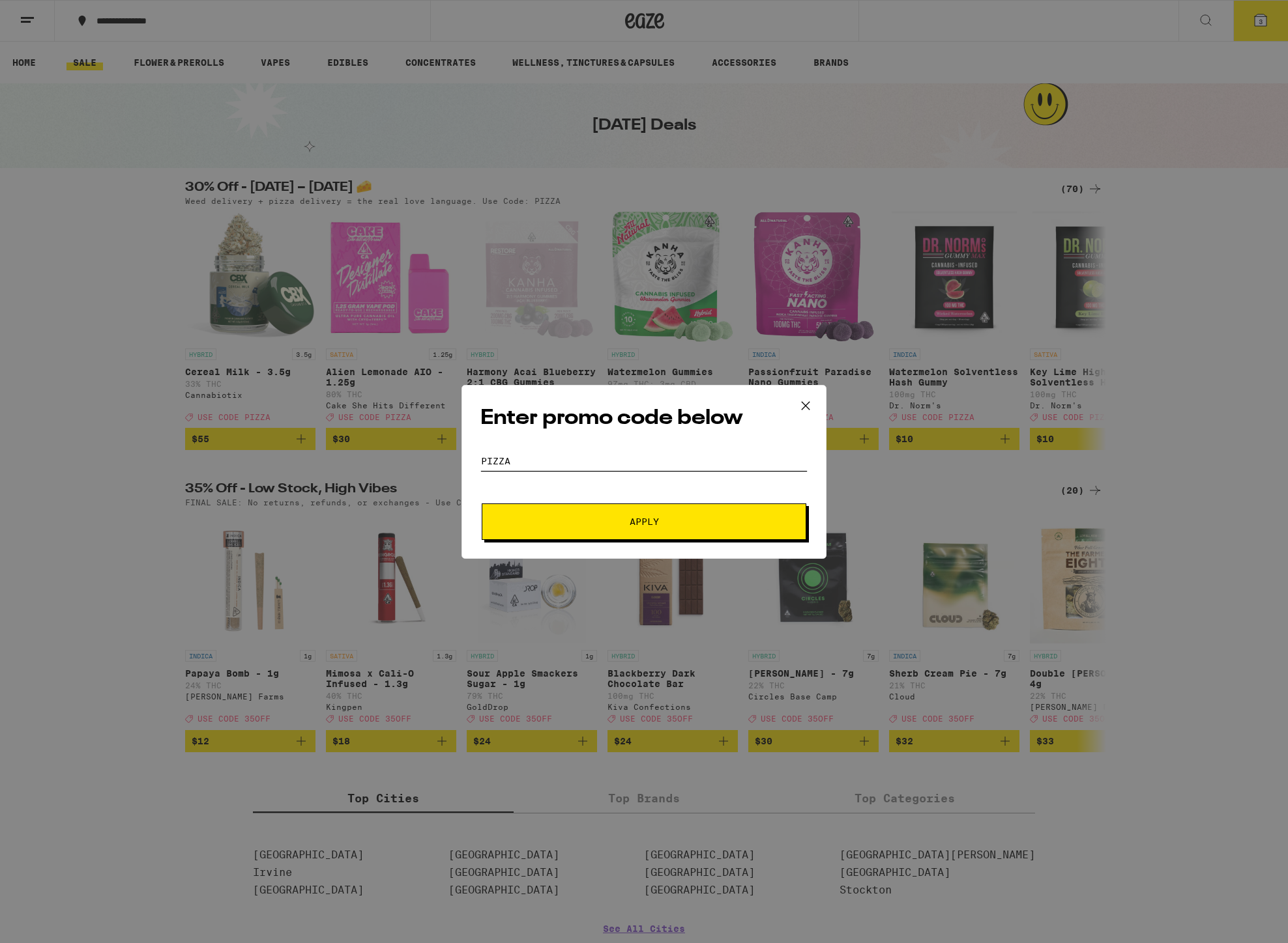
type input "pizza"
click at [658, 519] on span "Apply" at bounding box center [644, 522] width 29 height 9
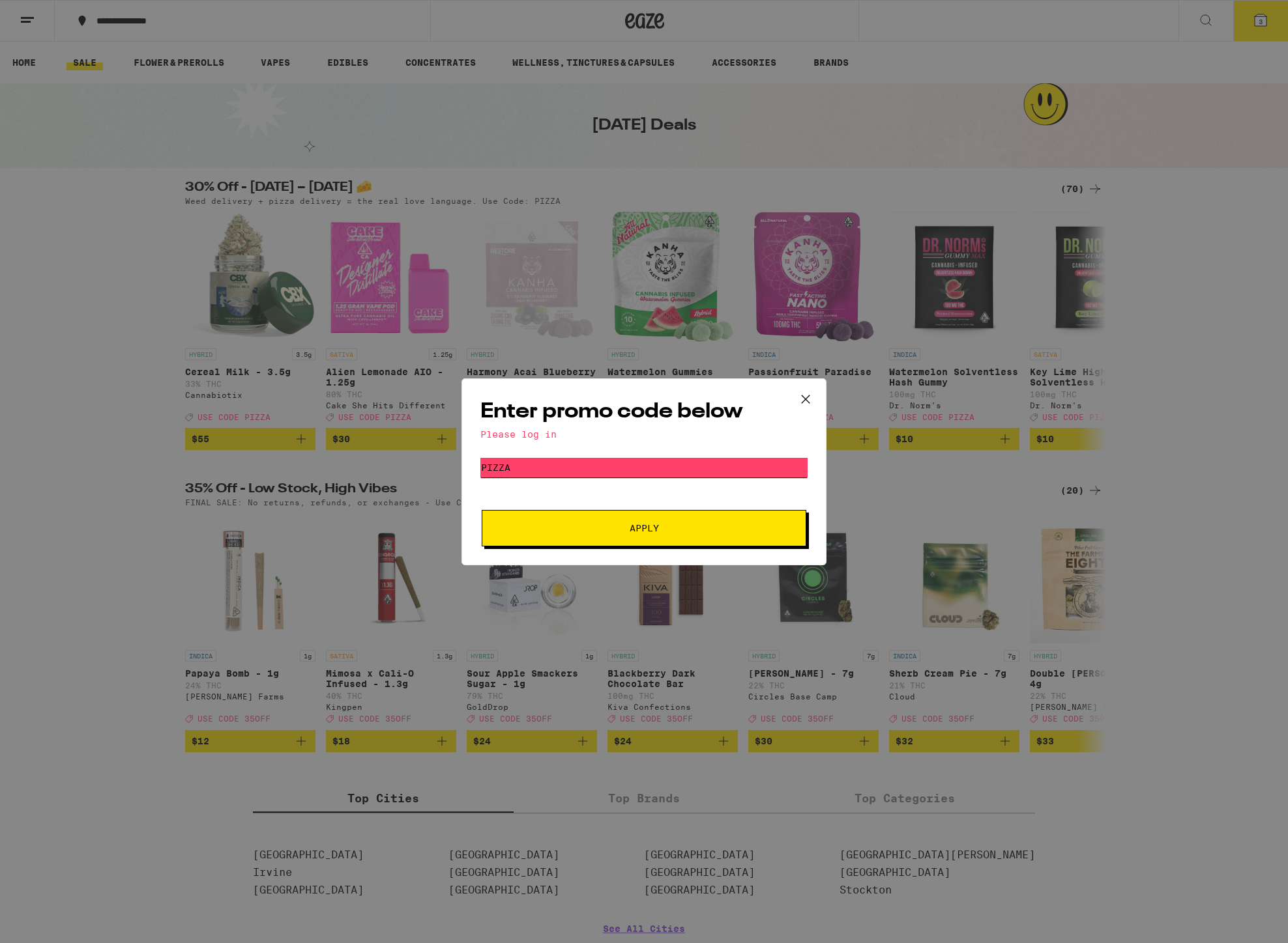
click at [493, 467] on input "pizza" at bounding box center [644, 467] width 327 height 19
click at [527, 441] on div "Enter promo code below Please log in Promo Code pizza Apply" at bounding box center [644, 472] width 365 height 187
click at [532, 432] on div "Please log in" at bounding box center [644, 435] width 327 height 10
click at [635, 527] on span "Apply" at bounding box center [644, 529] width 29 height 9
click at [799, 395] on icon at bounding box center [805, 400] width 19 height 19
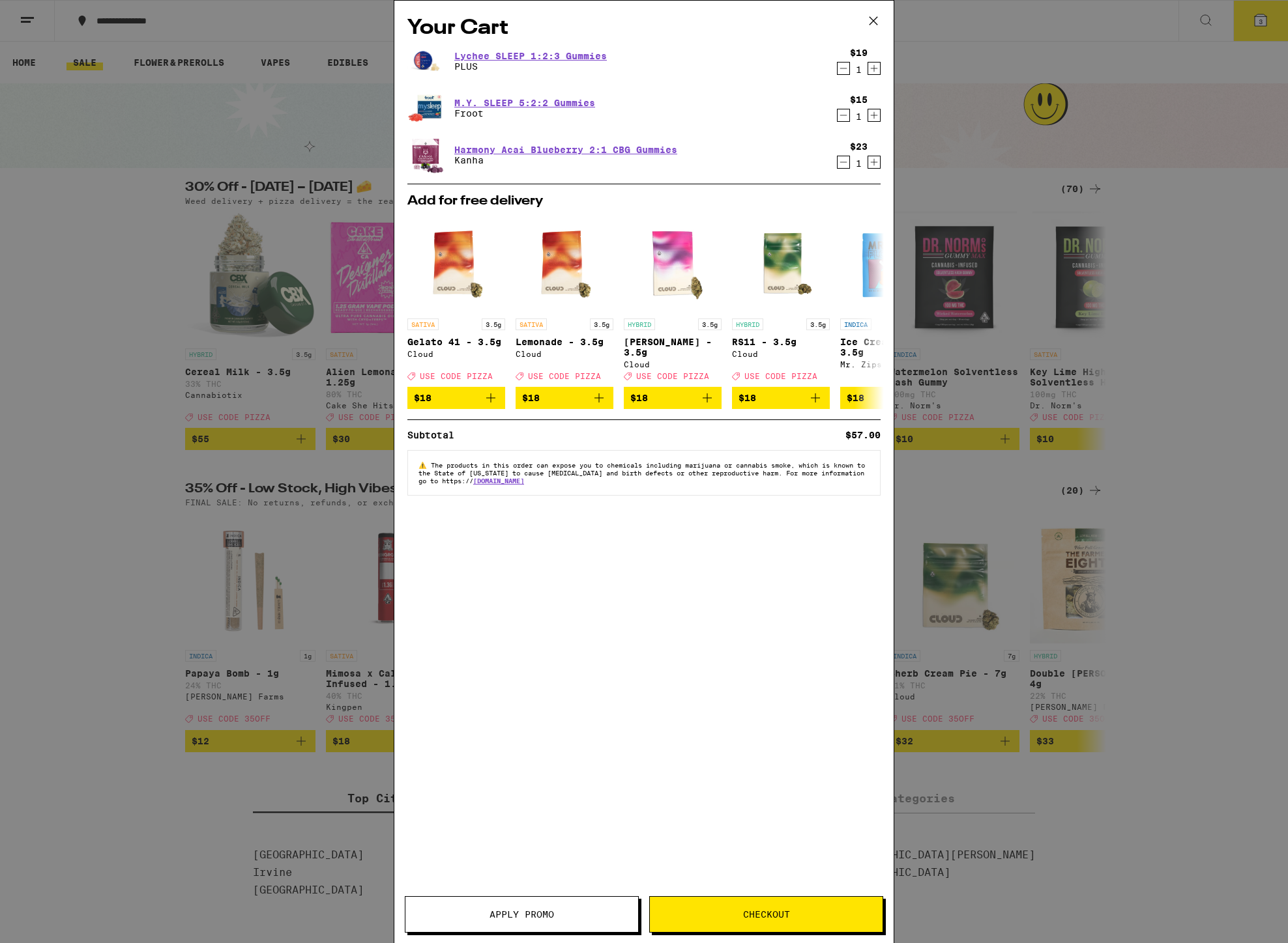
click at [122, 287] on div "Your Cart Lychee SLEEP 1:2:3 Gummies PLUS $19 1 M.Y. SLEEP 5:2:2 Gummies Froot …" at bounding box center [644, 471] width 1288 height 943
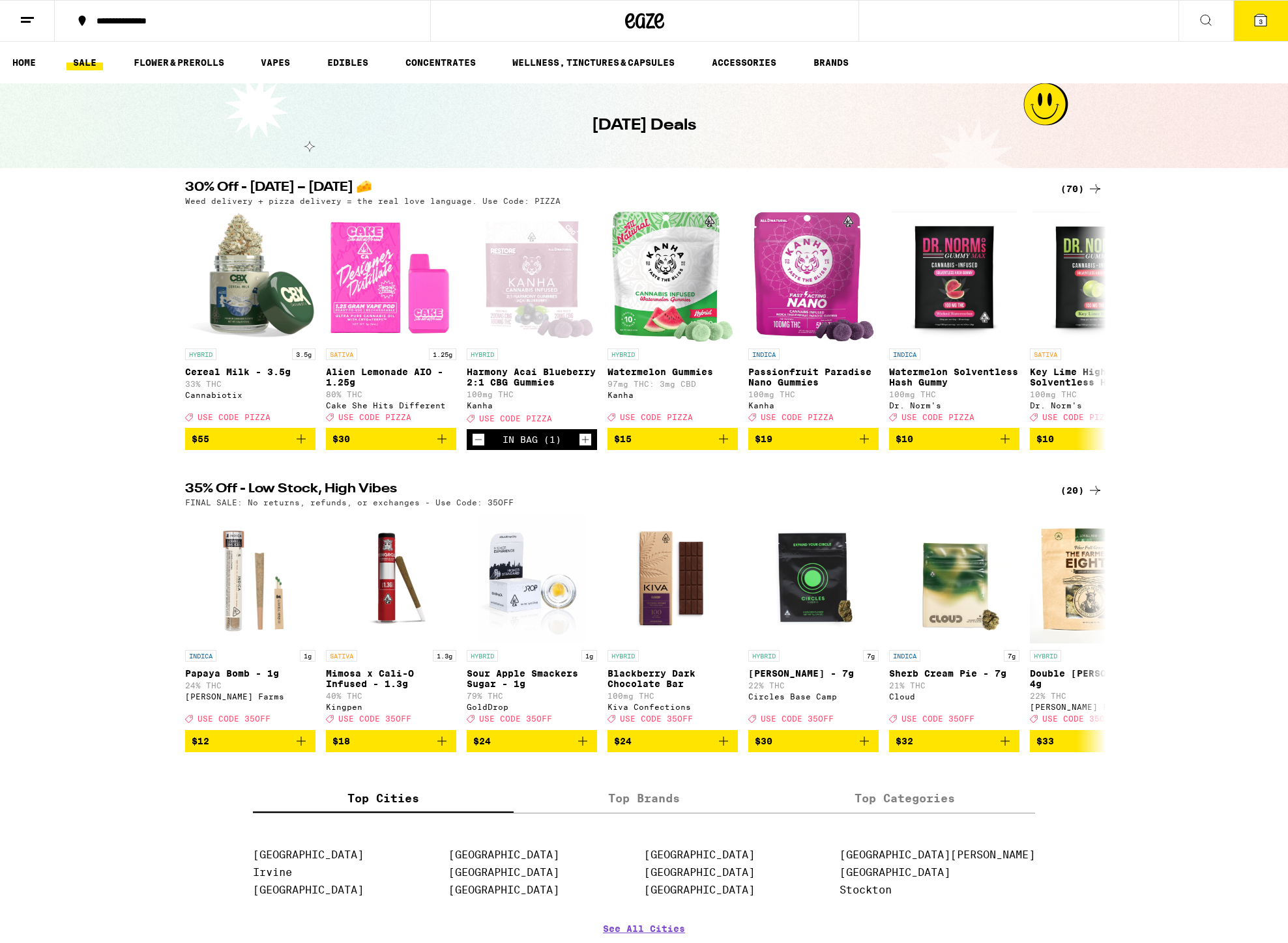
click at [31, 22] on icon at bounding box center [27, 20] width 16 height 16
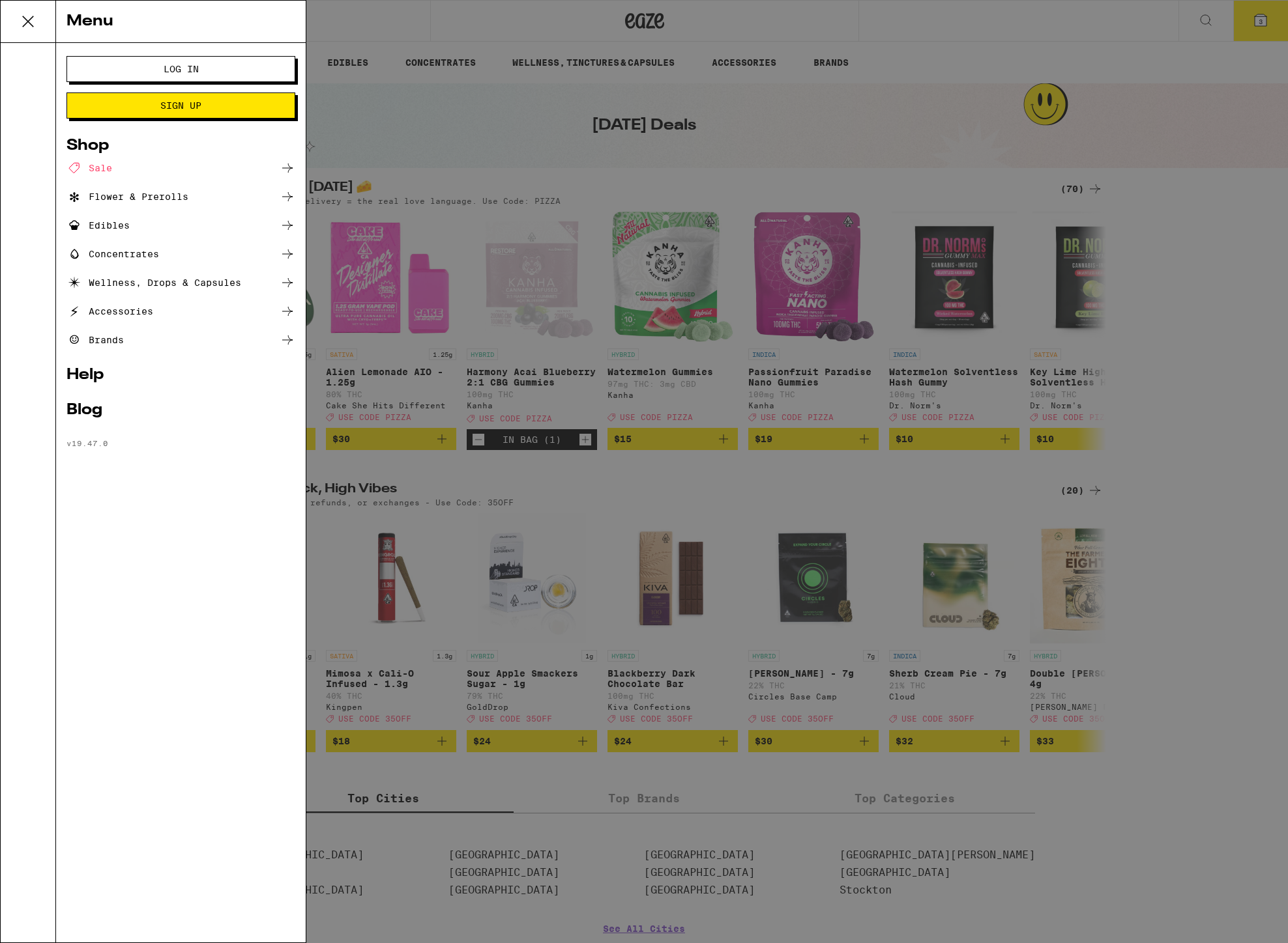
click at [168, 66] on span "Log In" at bounding box center [180, 69] width 35 height 9
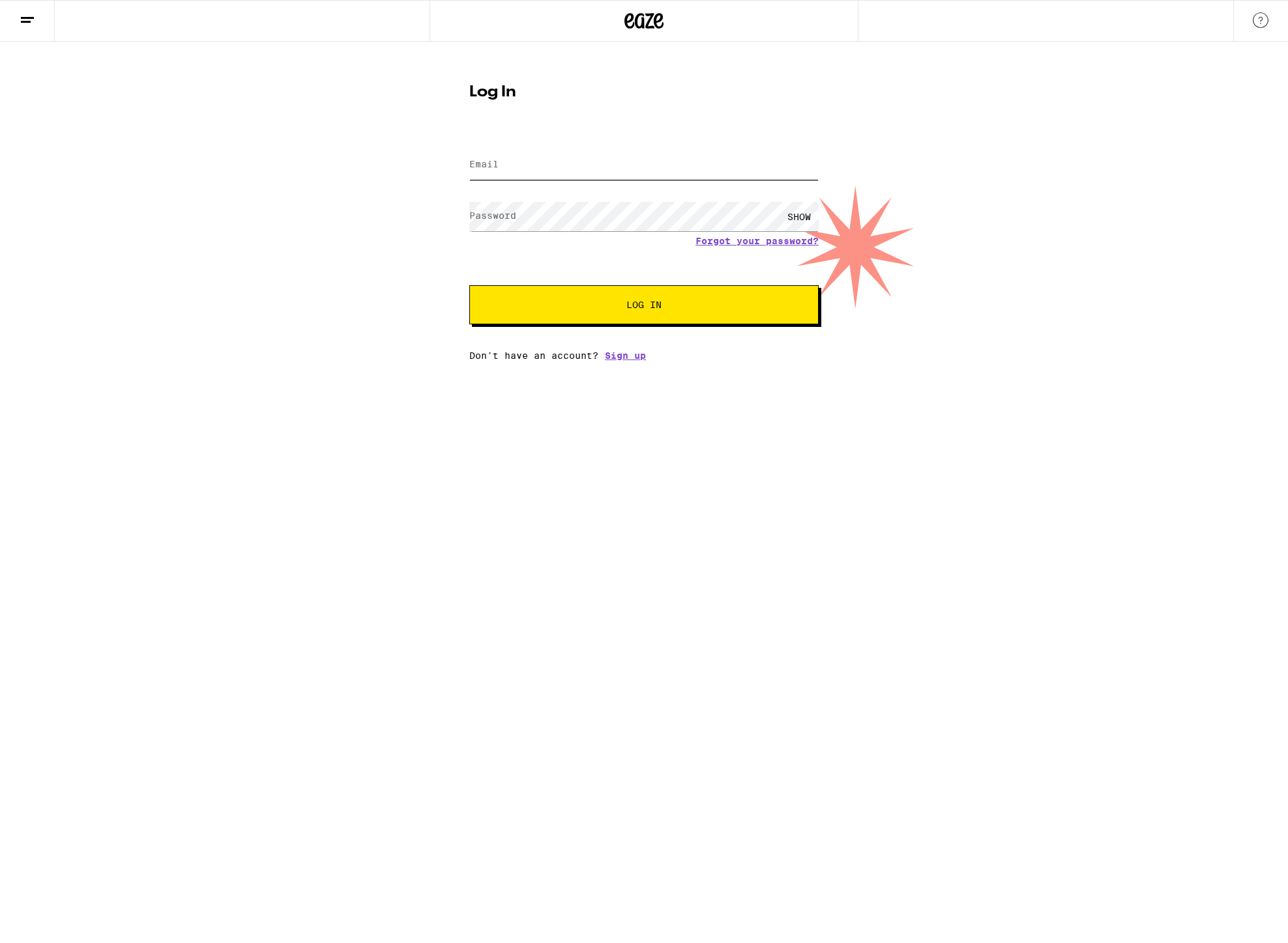
type input "[EMAIL_ADDRESS][DOMAIN_NAME]"
click at [644, 306] on button "Log In" at bounding box center [644, 305] width 349 height 39
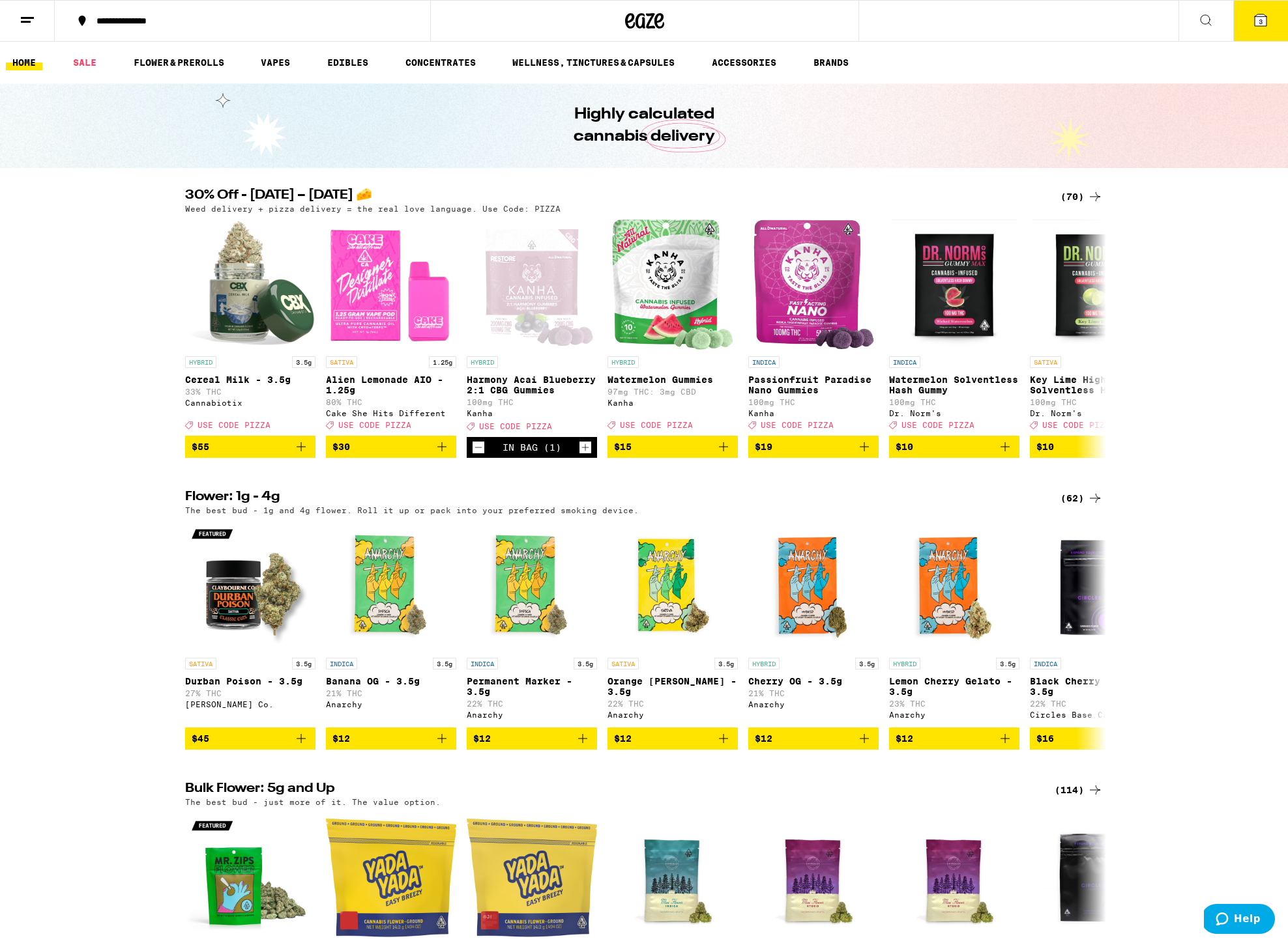
click at [1258, 19] on icon at bounding box center [1260, 20] width 12 height 12
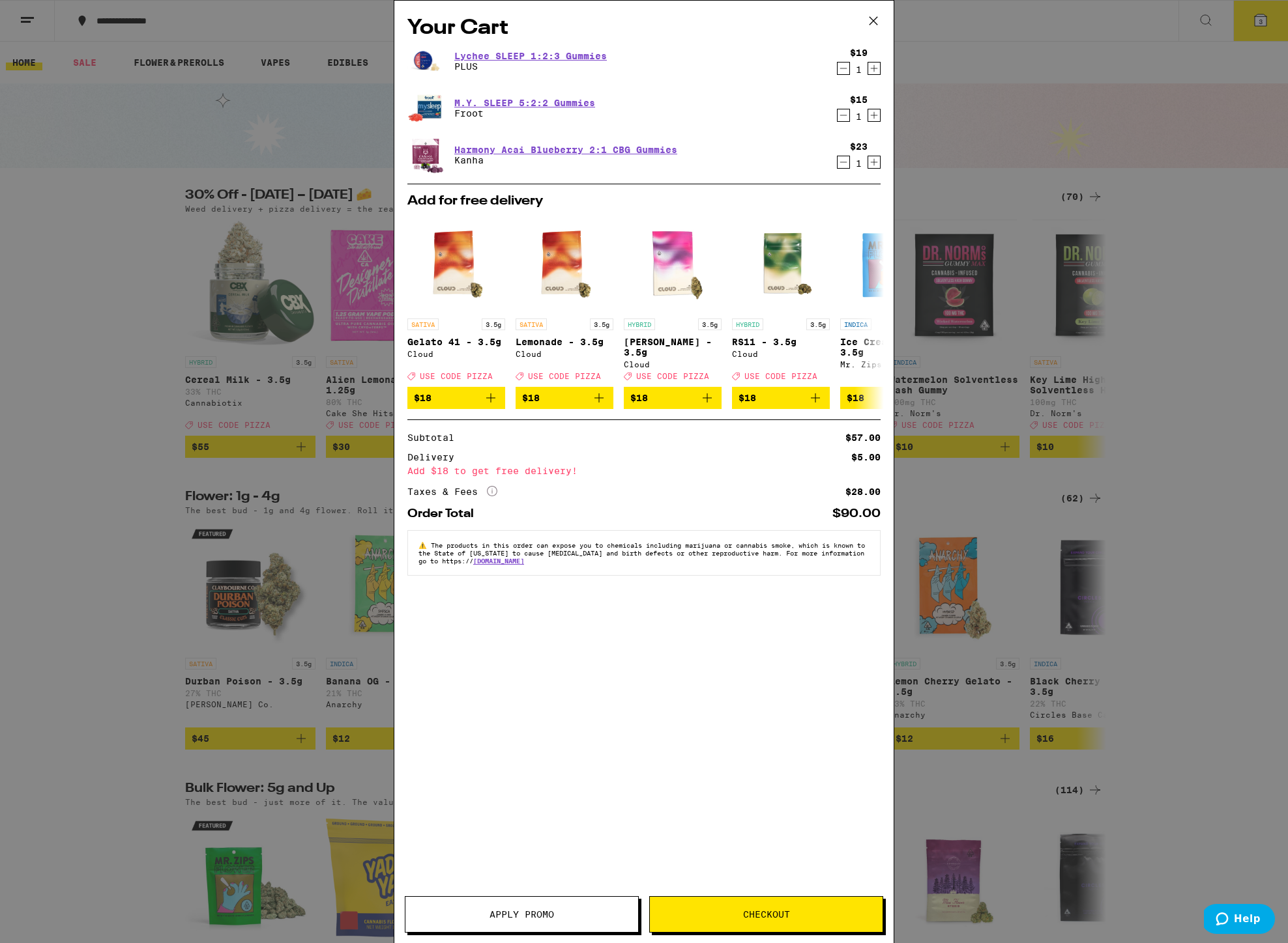
click at [524, 912] on span "Apply Promo" at bounding box center [521, 915] width 65 height 9
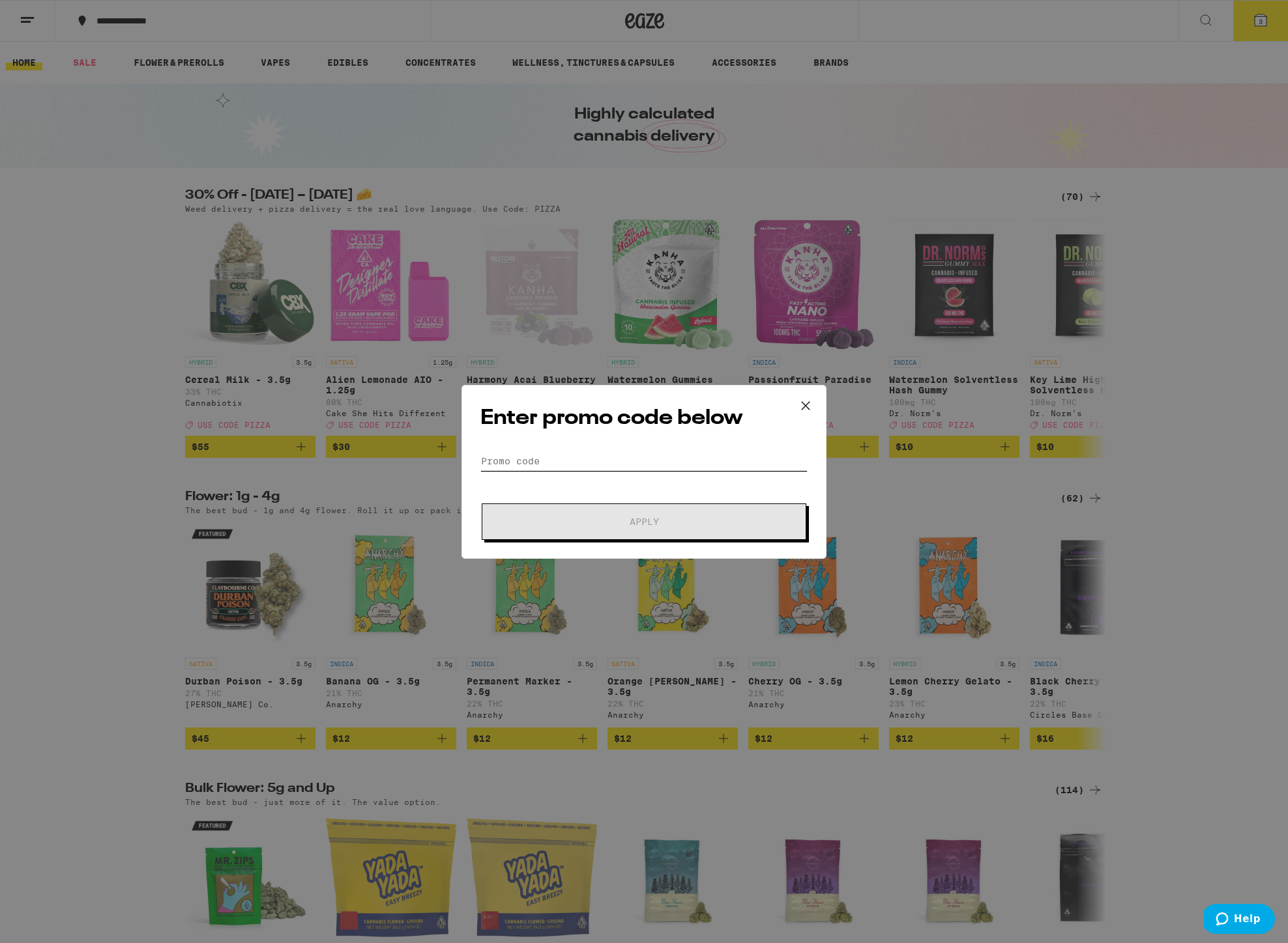
click at [512, 458] on input "Promo Code" at bounding box center [644, 461] width 327 height 19
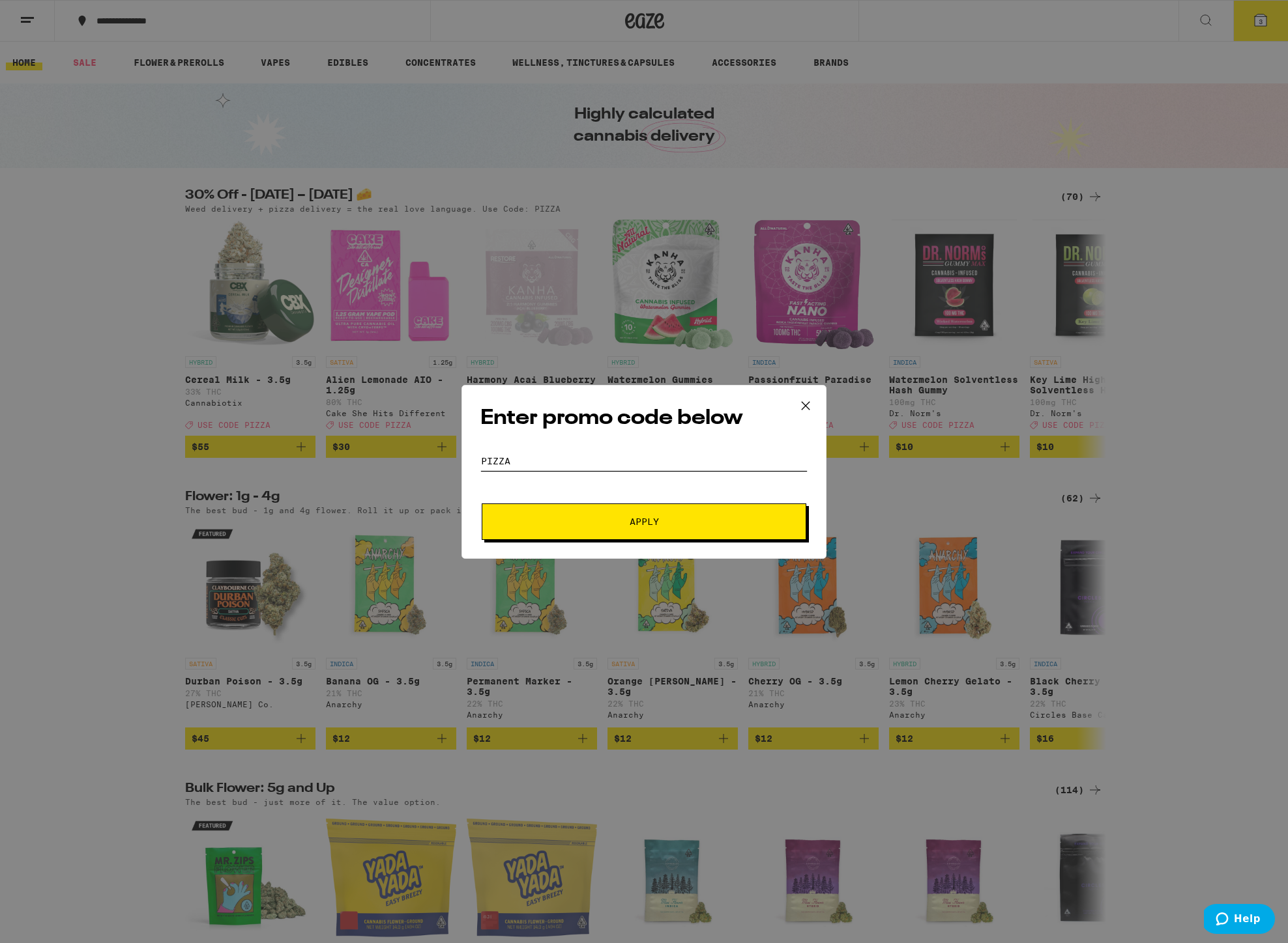
type input "pizza"
click at [649, 517] on span "Apply" at bounding box center [644, 522] width 29 height 9
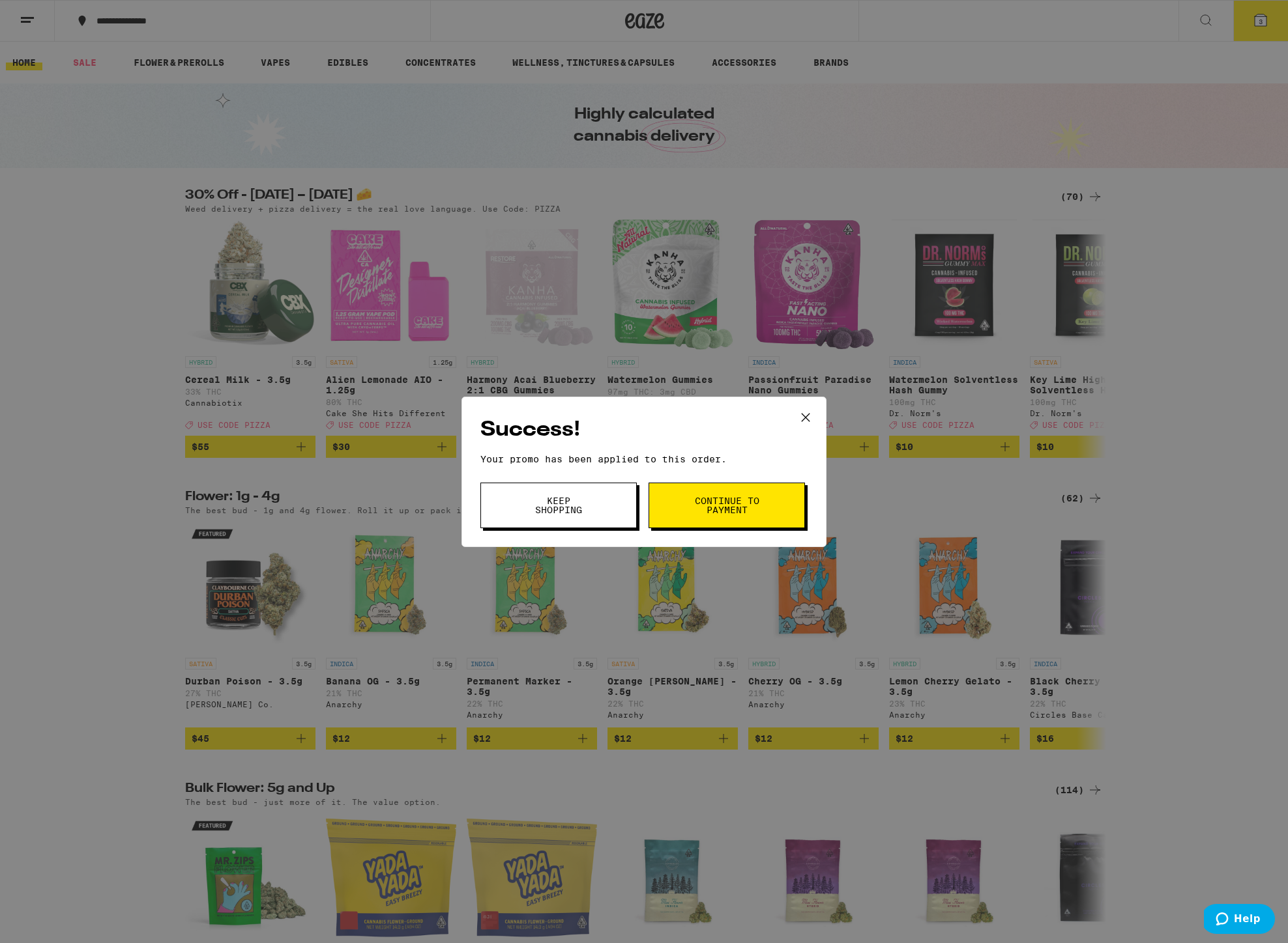
click at [723, 504] on span "Continue to payment" at bounding box center [726, 505] width 66 height 18
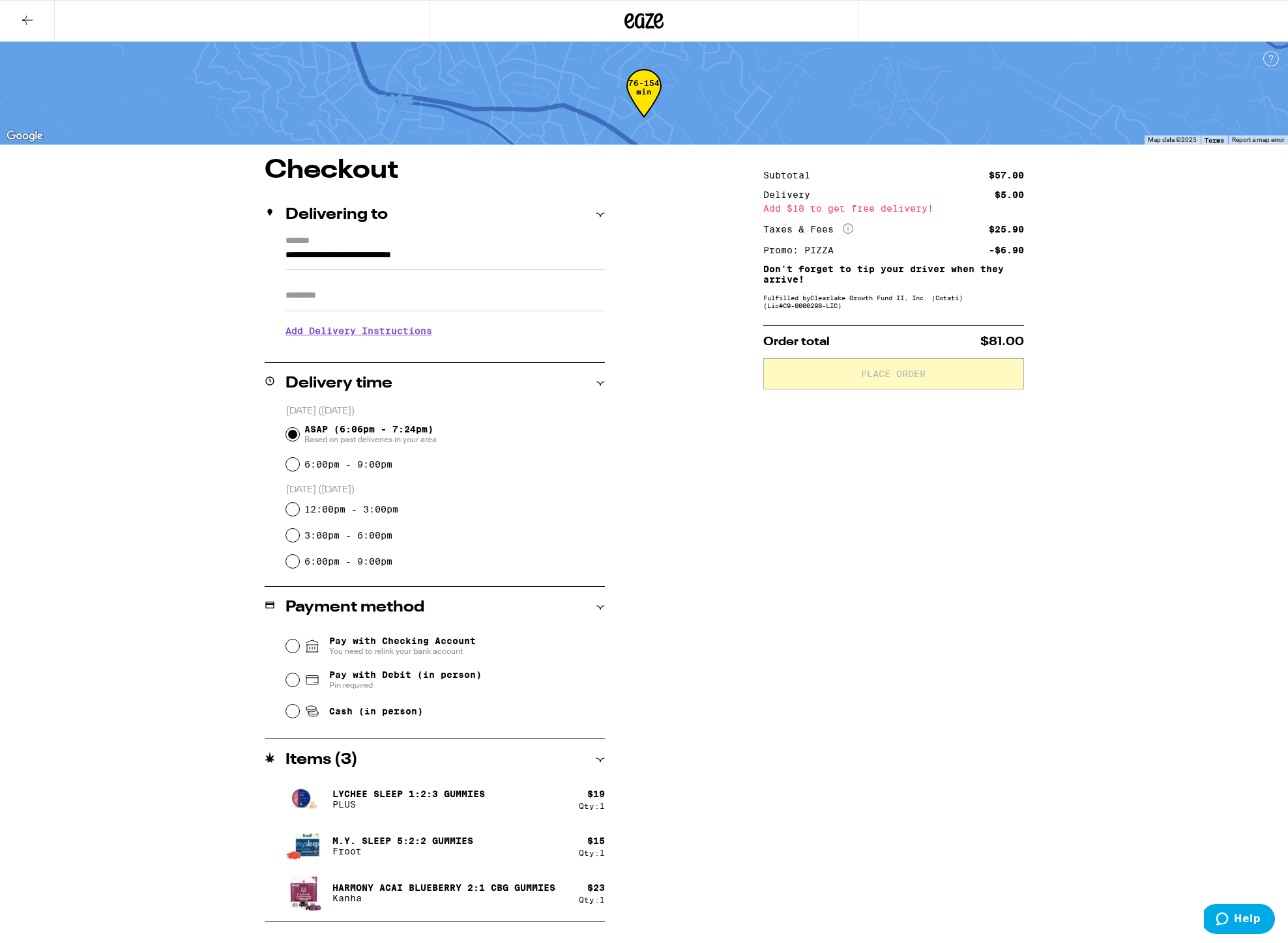
click at [292, 509] on input "12:00pm - 3:00pm" at bounding box center [292, 509] width 13 height 13
radio input "true"
click at [600, 380] on icon at bounding box center [600, 384] width 9 height 9
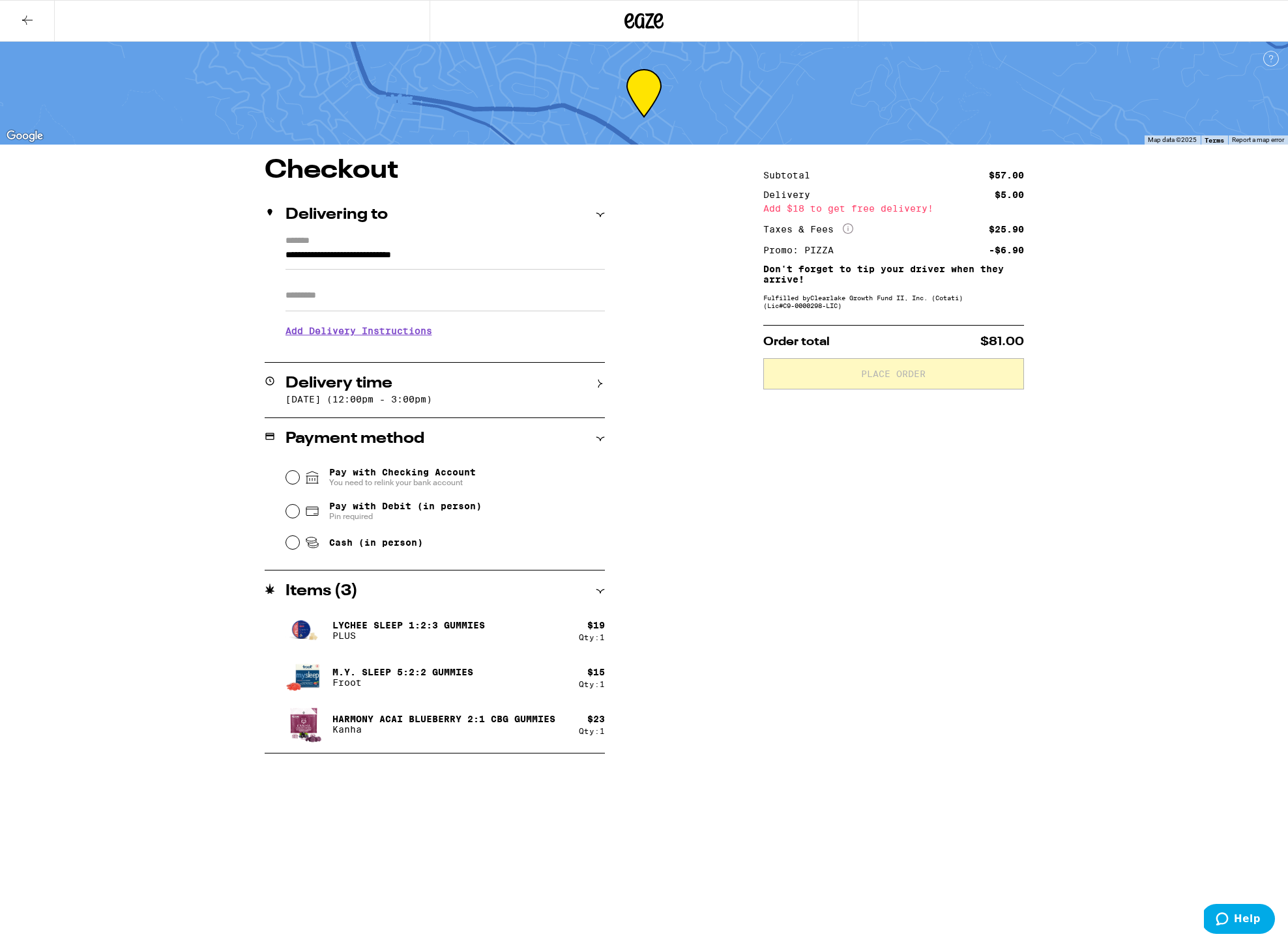
click at [600, 380] on icon at bounding box center [600, 384] width 9 height 9
